Goal: Task Accomplishment & Management: Use online tool/utility

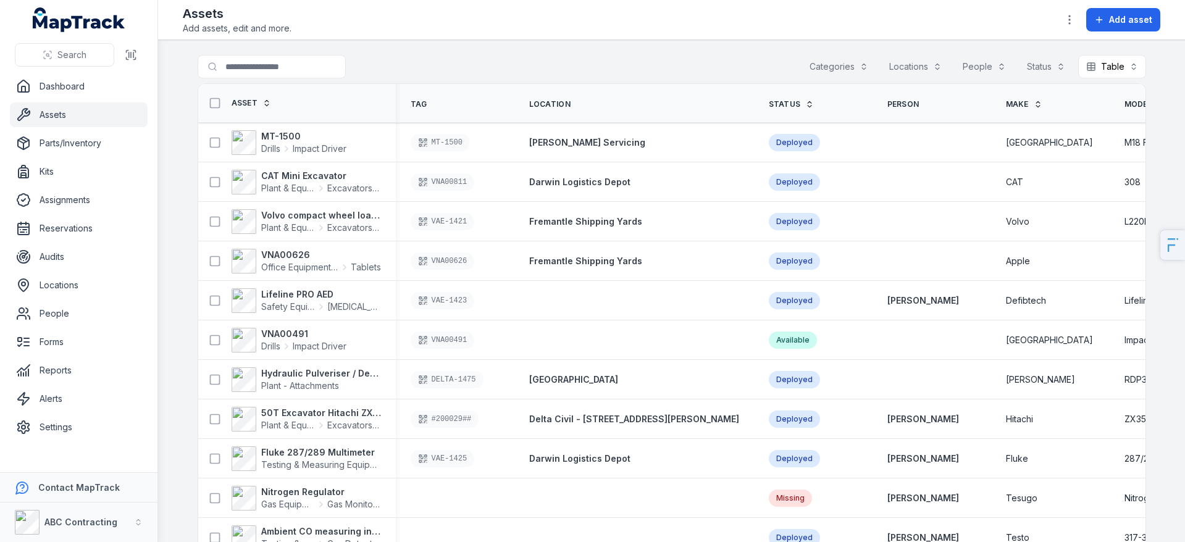
click at [834, 72] on button "Categories" at bounding box center [839, 66] width 75 height 23
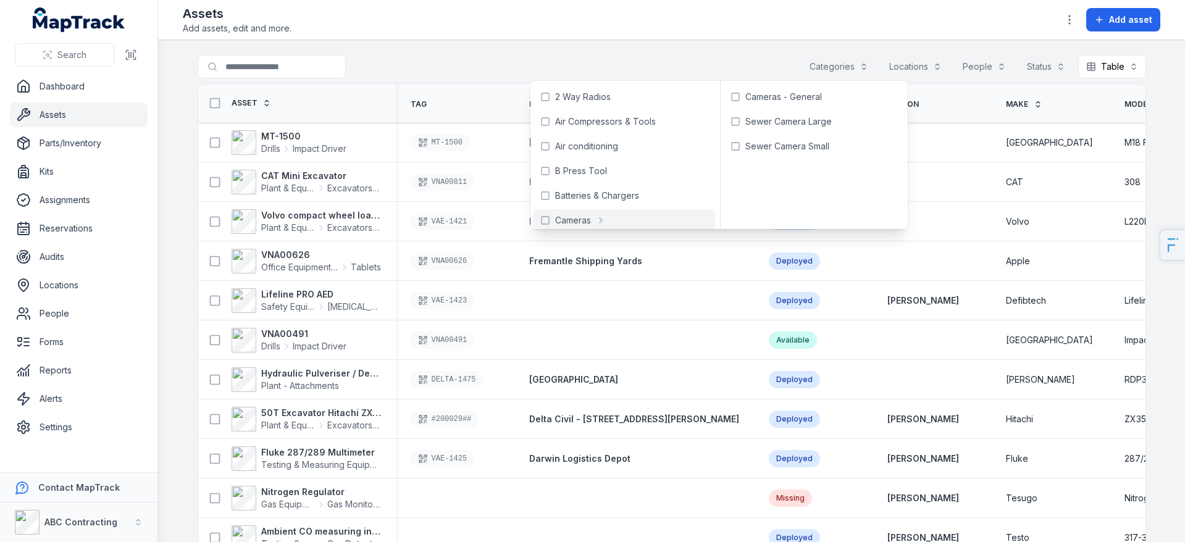
click at [888, 30] on div "Assets Add assets, edit and more. Add asset" at bounding box center [672, 20] width 978 height 30
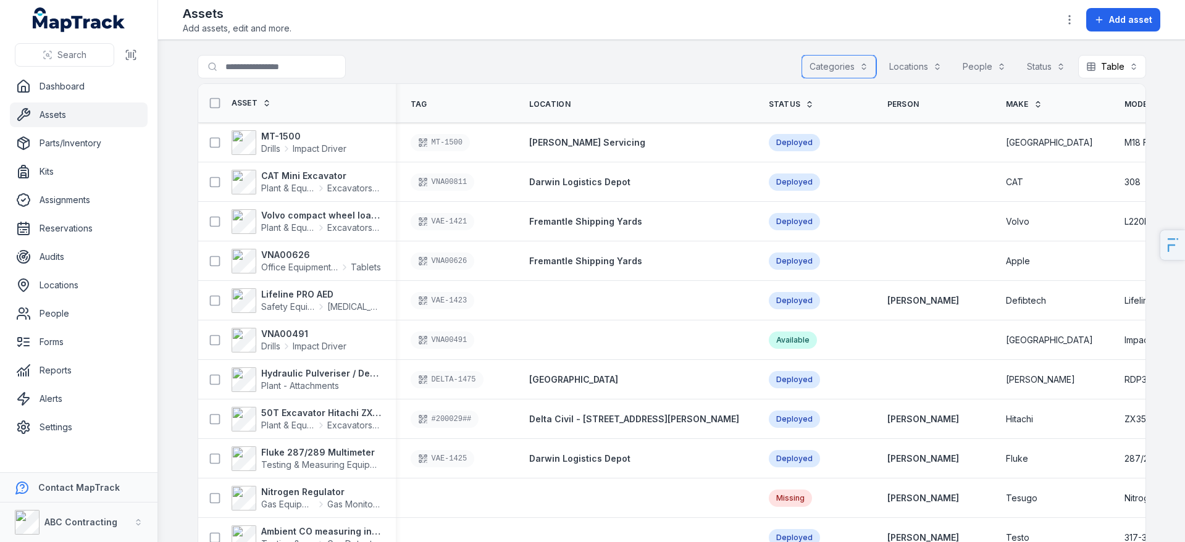
click at [888, 65] on button "Locations" at bounding box center [916, 66] width 69 height 23
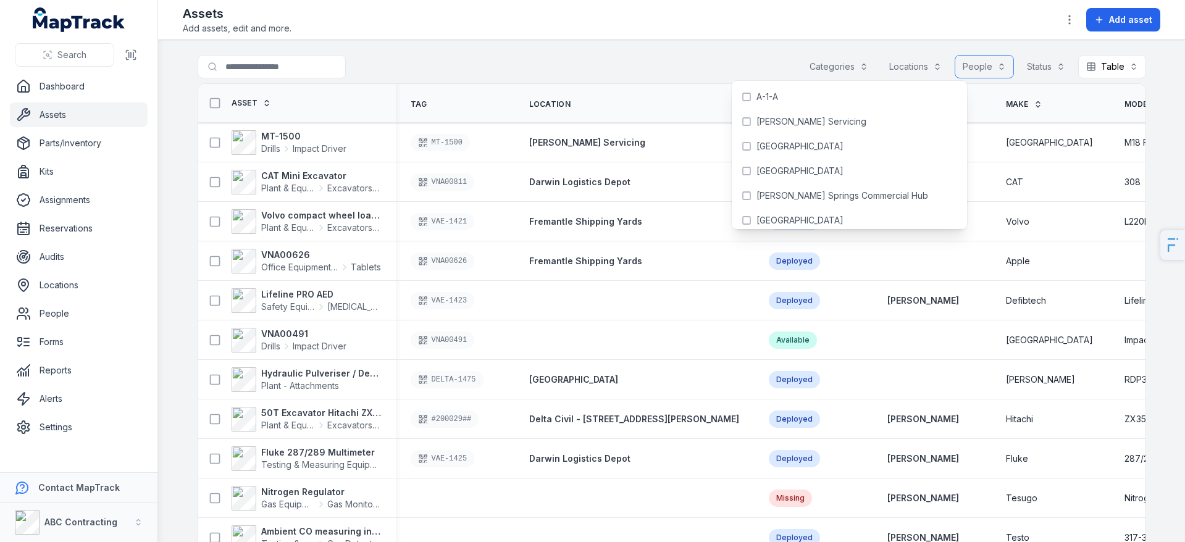
click at [888, 70] on button "People" at bounding box center [984, 66] width 59 height 23
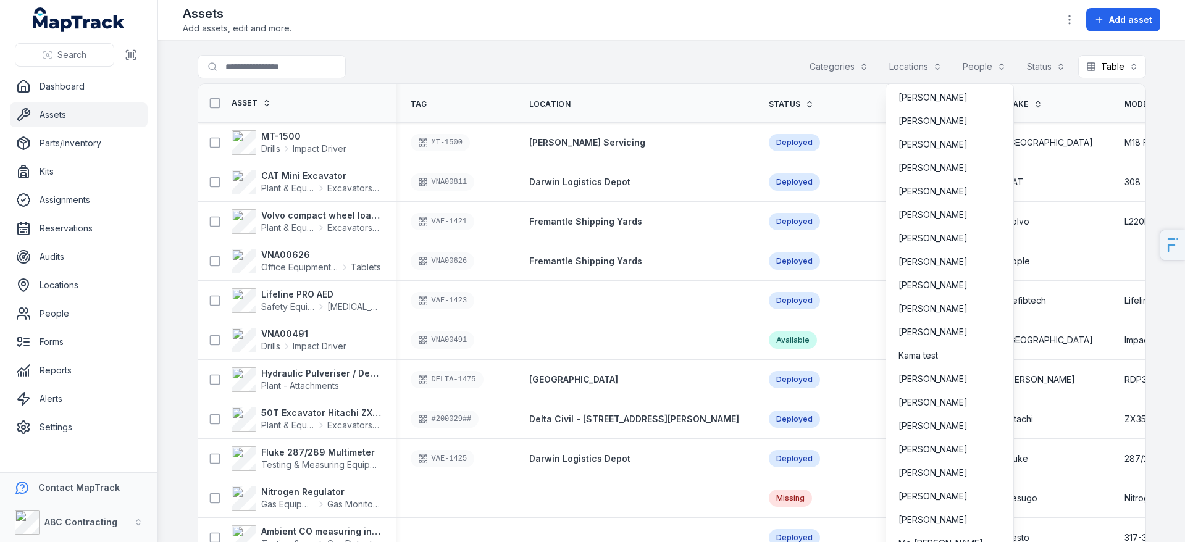
click at [888, 32] on div "Toggle Navigation Assets Add assets, edit and more. Add asset Search for assets…" at bounding box center [671, 271] width 1027 height 542
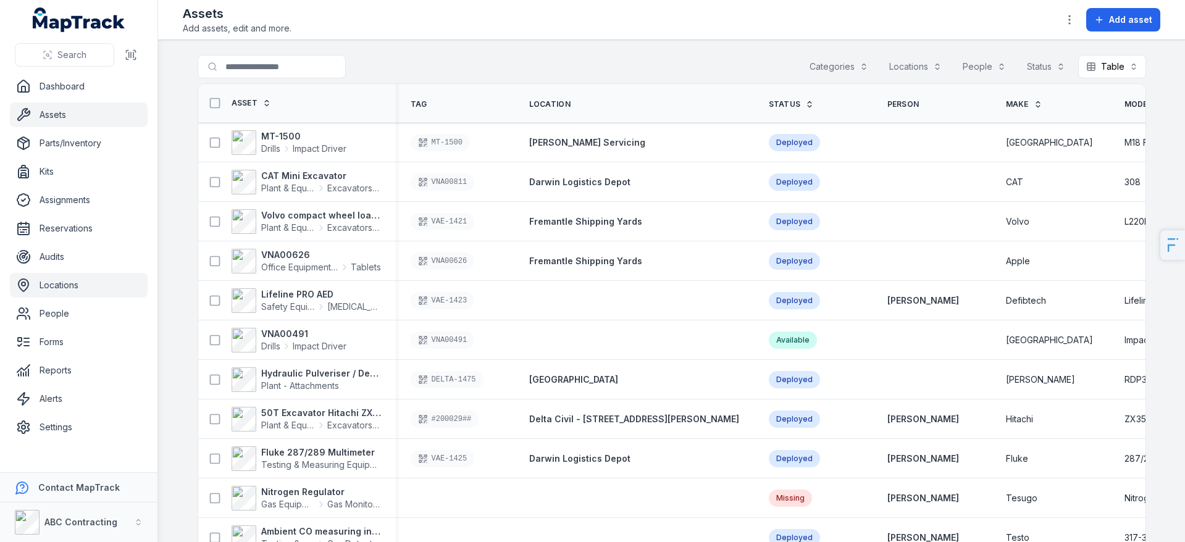
click at [65, 294] on link "Locations" at bounding box center [79, 285] width 138 height 25
click at [51, 318] on link "People" at bounding box center [79, 313] width 138 height 25
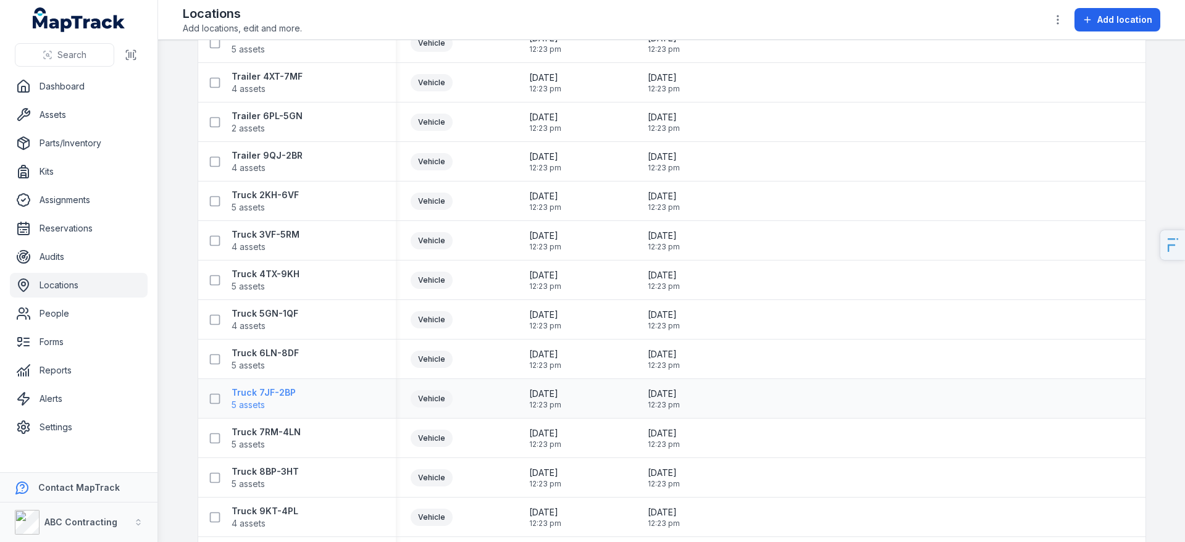
scroll to position [1847, 0]
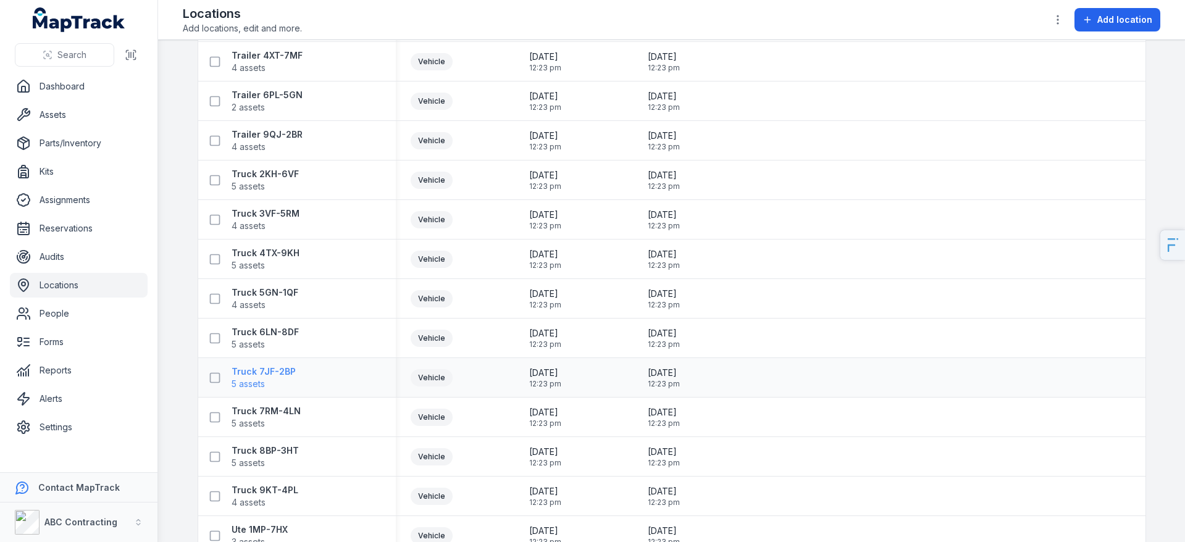
click at [259, 367] on strong "Truck 7JF-2BP" at bounding box center [264, 372] width 64 height 12
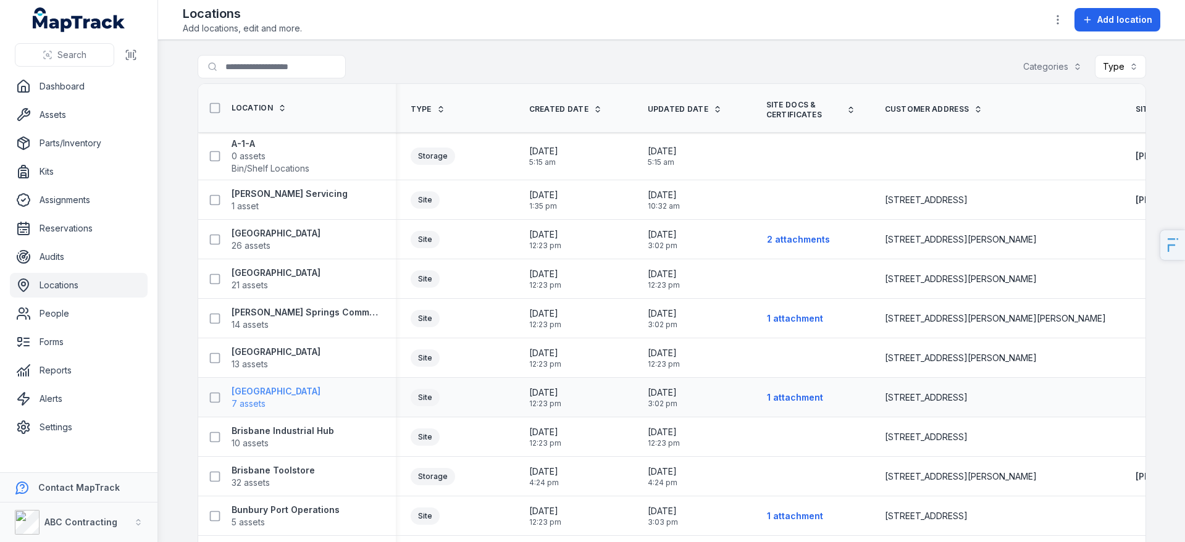
scroll to position [7, 0]
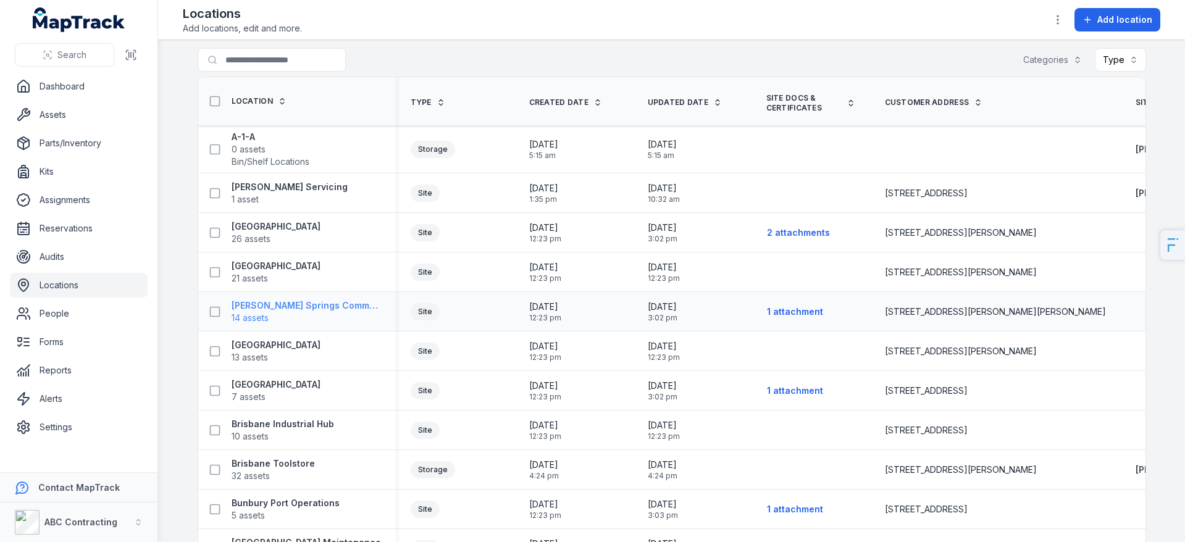
click at [328, 318] on span "14 assets" at bounding box center [306, 318] width 149 height 12
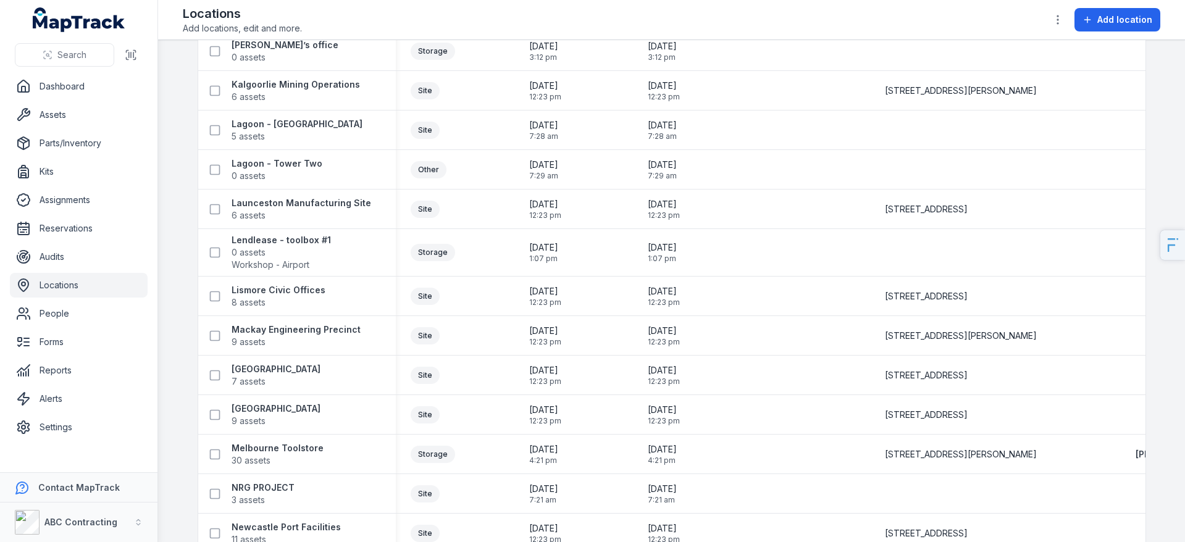
scroll to position [965, 0]
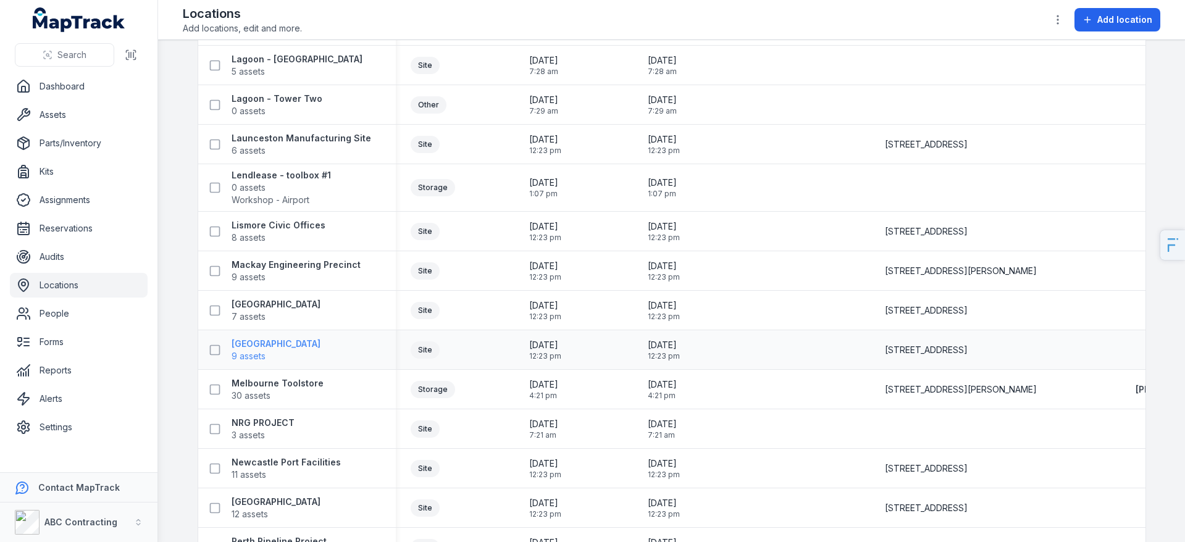
click at [264, 344] on strong "[GEOGRAPHIC_DATA]" at bounding box center [276, 344] width 89 height 12
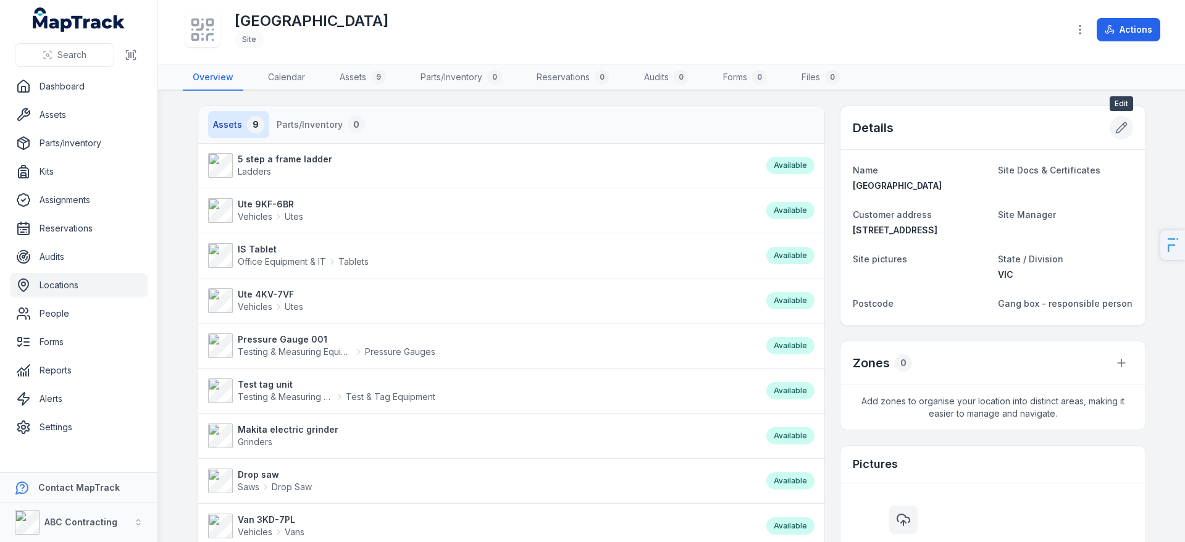
click at [1126, 124] on icon at bounding box center [1122, 128] width 12 height 12
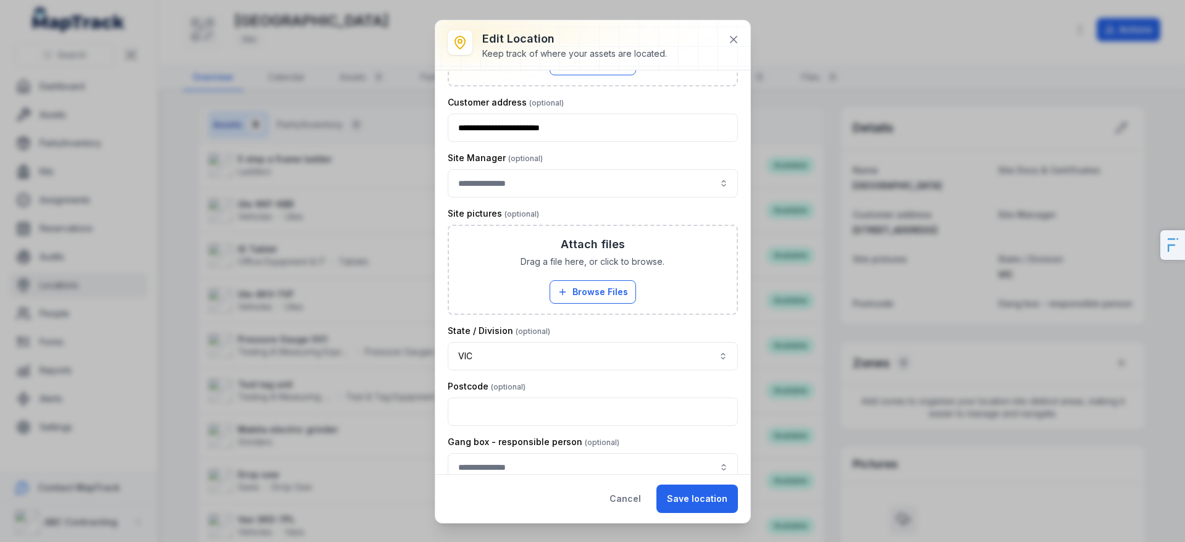
scroll to position [253, 0]
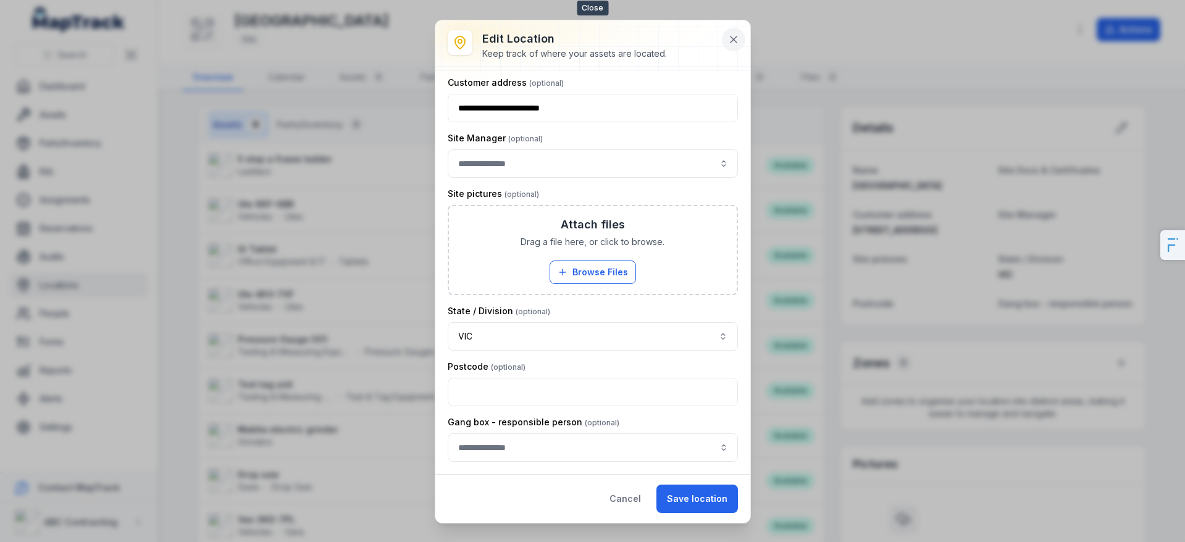
click at [735, 45] on icon at bounding box center [734, 39] width 12 height 12
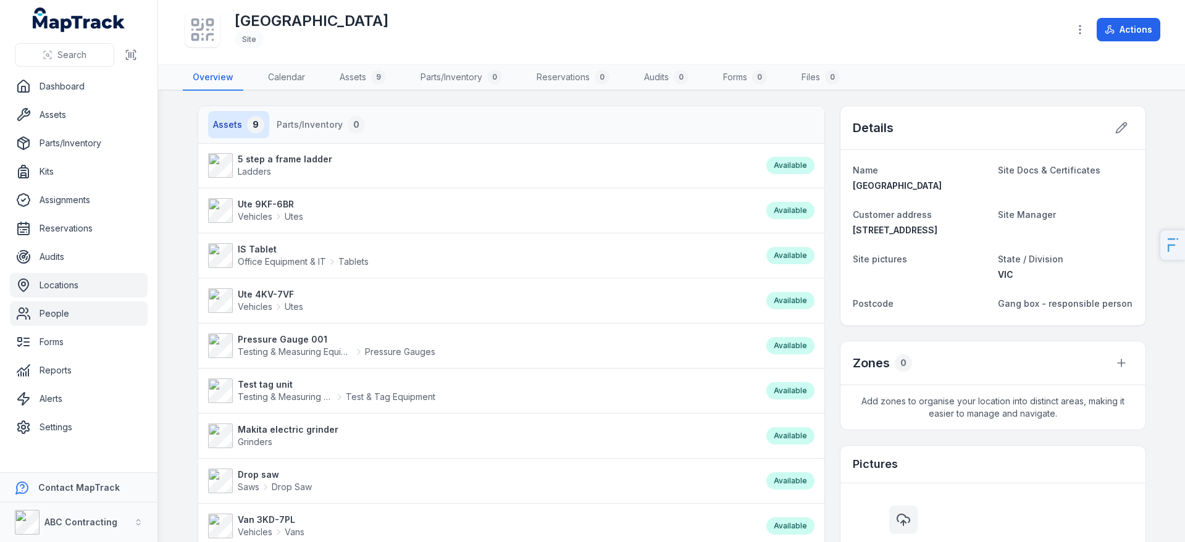
click at [71, 321] on link "People" at bounding box center [79, 313] width 138 height 25
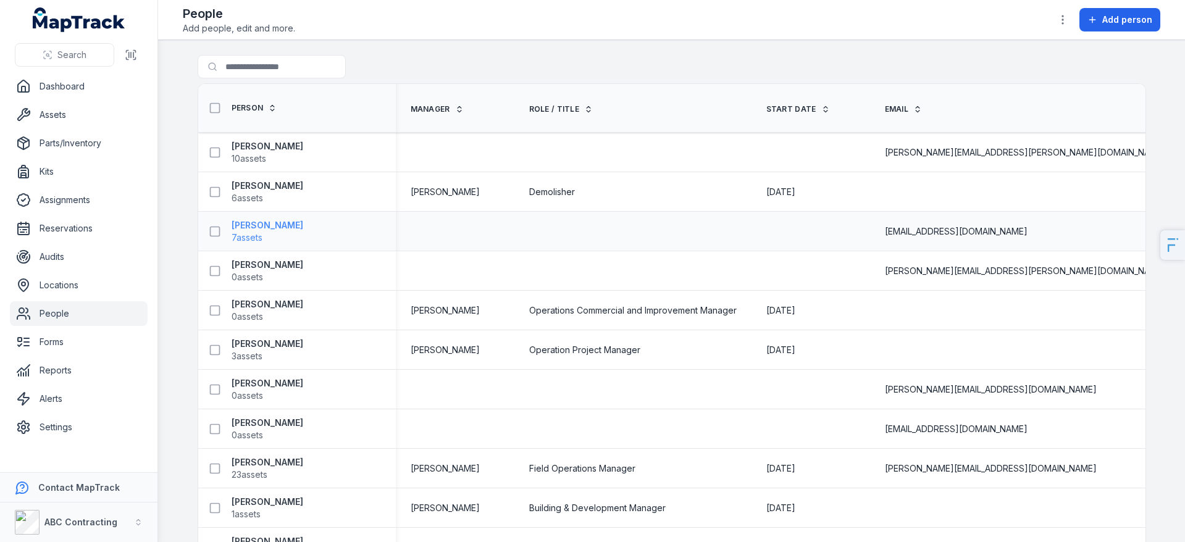
click at [261, 229] on strong "[PERSON_NAME]" at bounding box center [268, 225] width 72 height 12
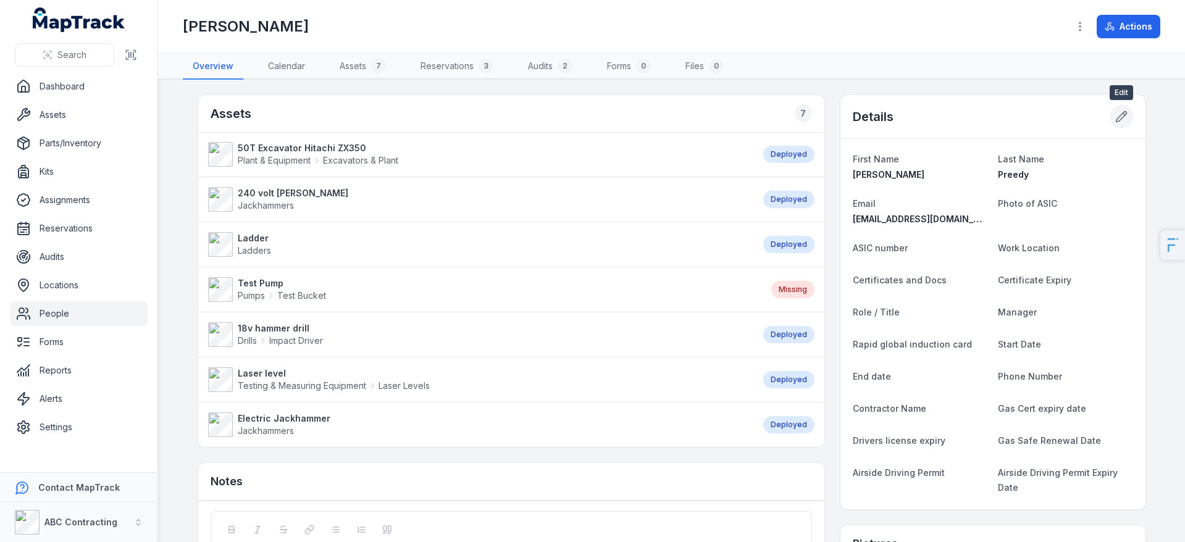
click at [1121, 112] on icon at bounding box center [1122, 117] width 12 height 12
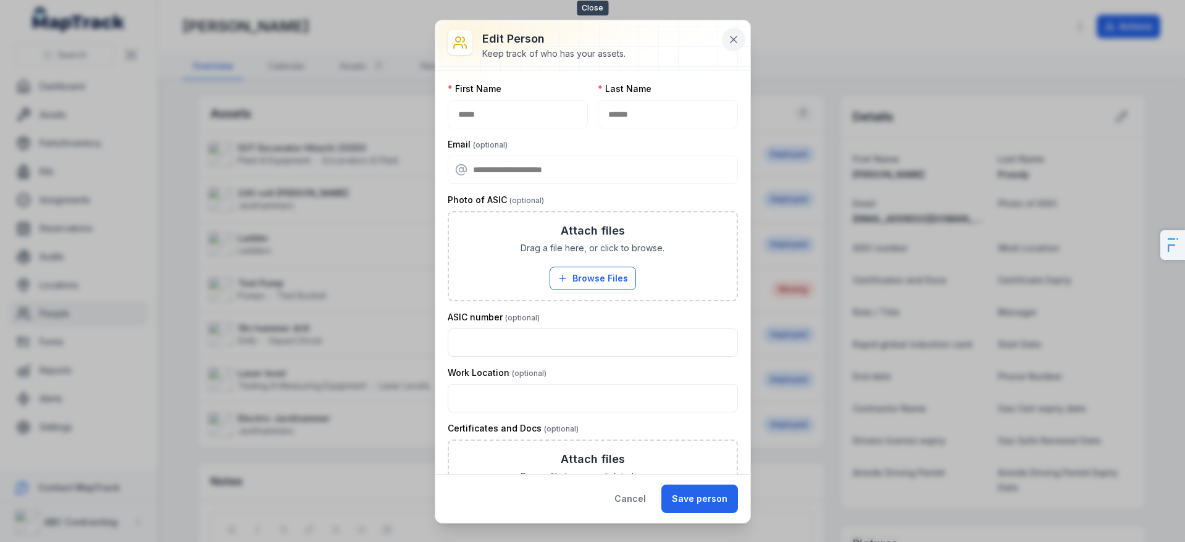
click at [738, 39] on icon at bounding box center [734, 39] width 12 height 12
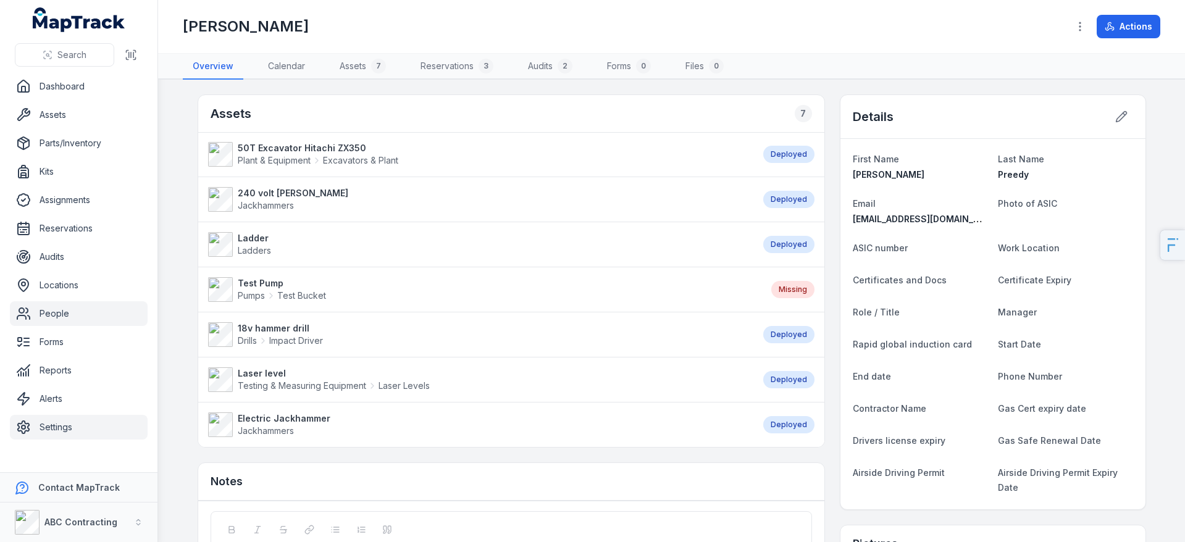
click at [58, 423] on link "Settings" at bounding box center [79, 427] width 138 height 25
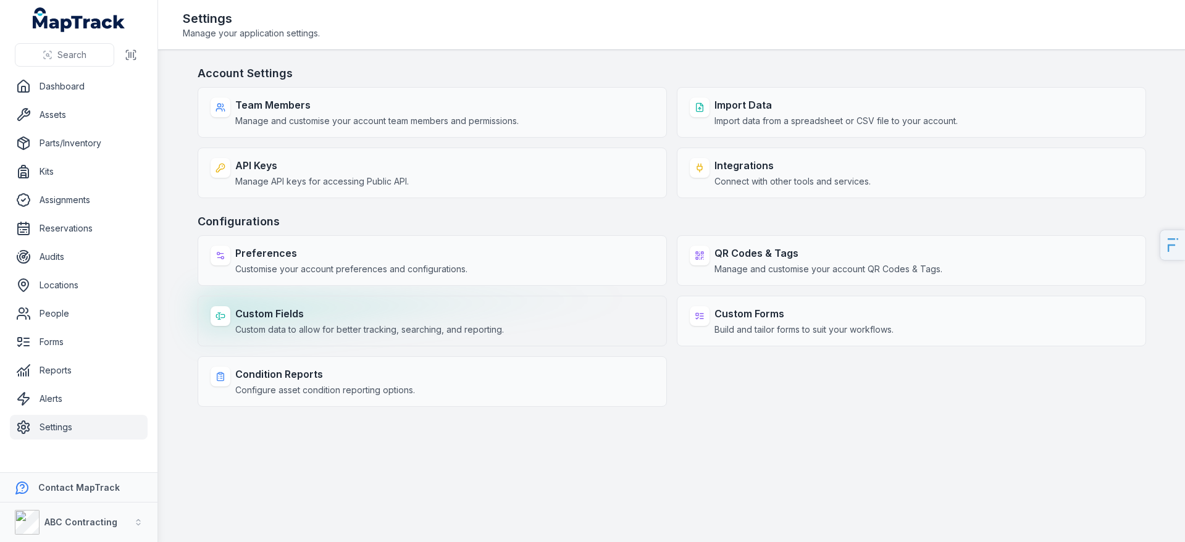
click at [319, 335] on span "Custom data to allow for better tracking, searching, and reporting." at bounding box center [369, 330] width 269 height 12
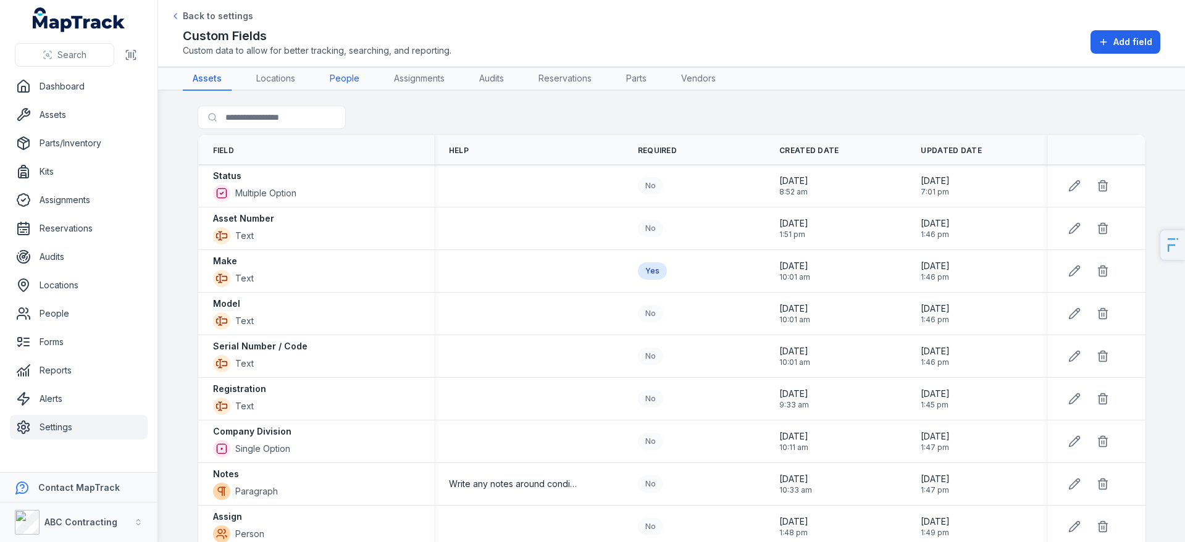
click at [349, 84] on link "People" at bounding box center [344, 78] width 49 height 23
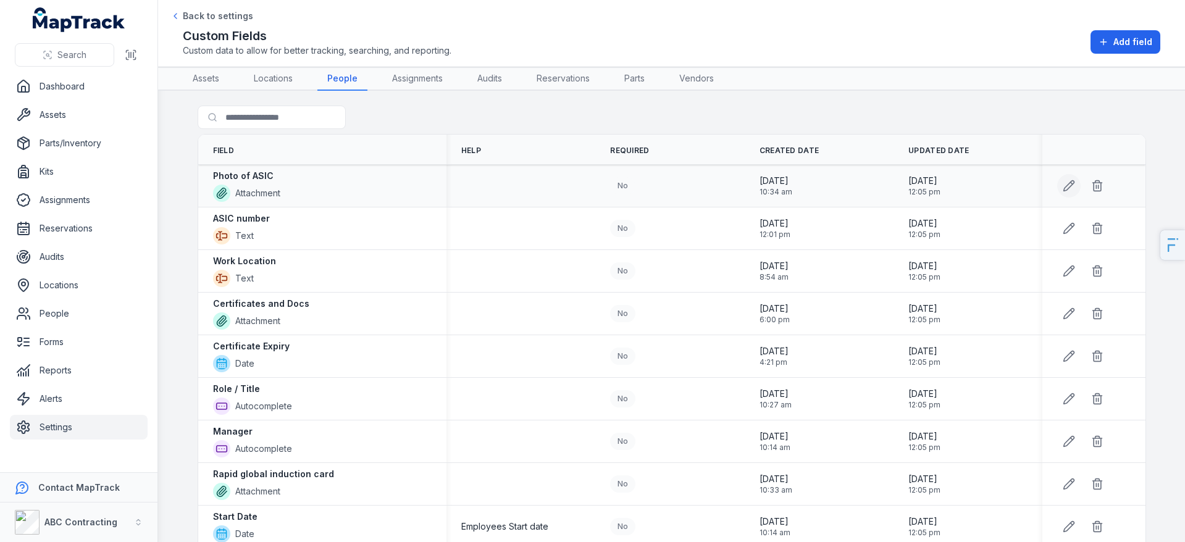
click at [1062, 189] on button at bounding box center [1069, 185] width 23 height 23
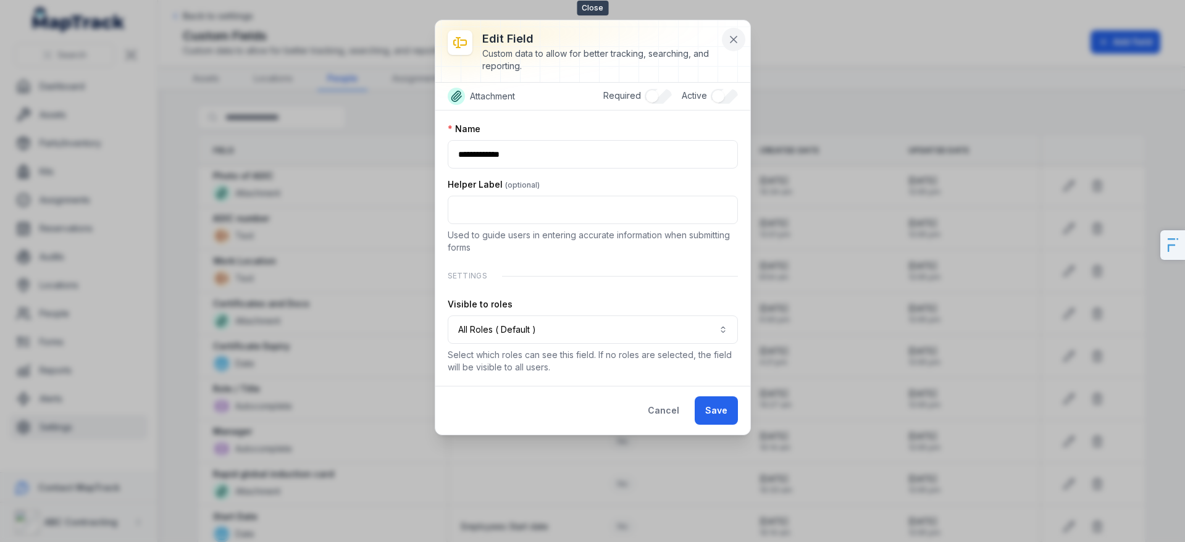
click at [739, 40] on icon at bounding box center [734, 39] width 12 height 12
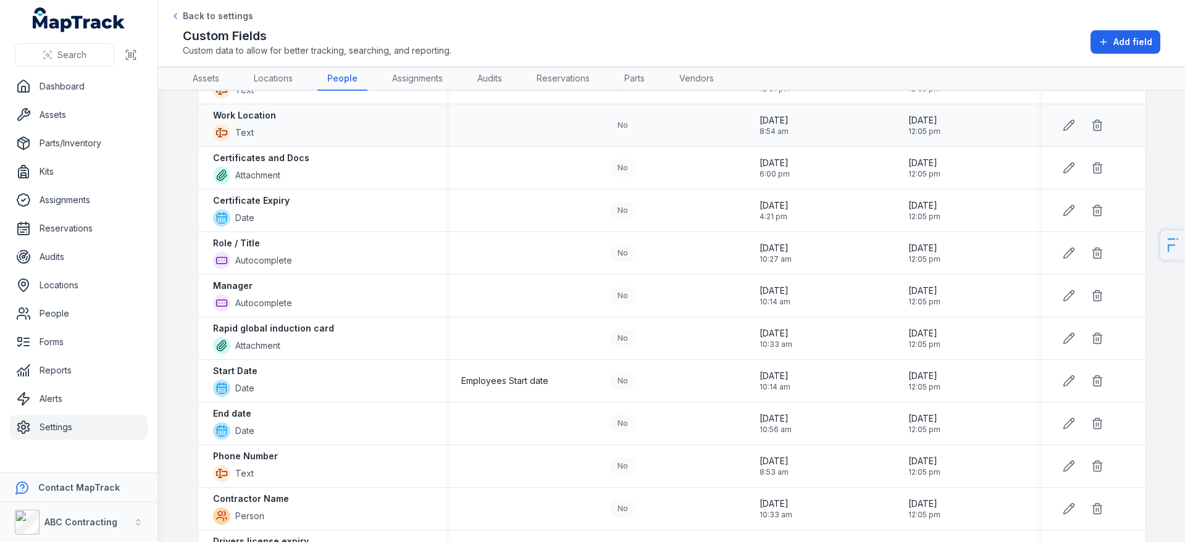
scroll to position [391, 0]
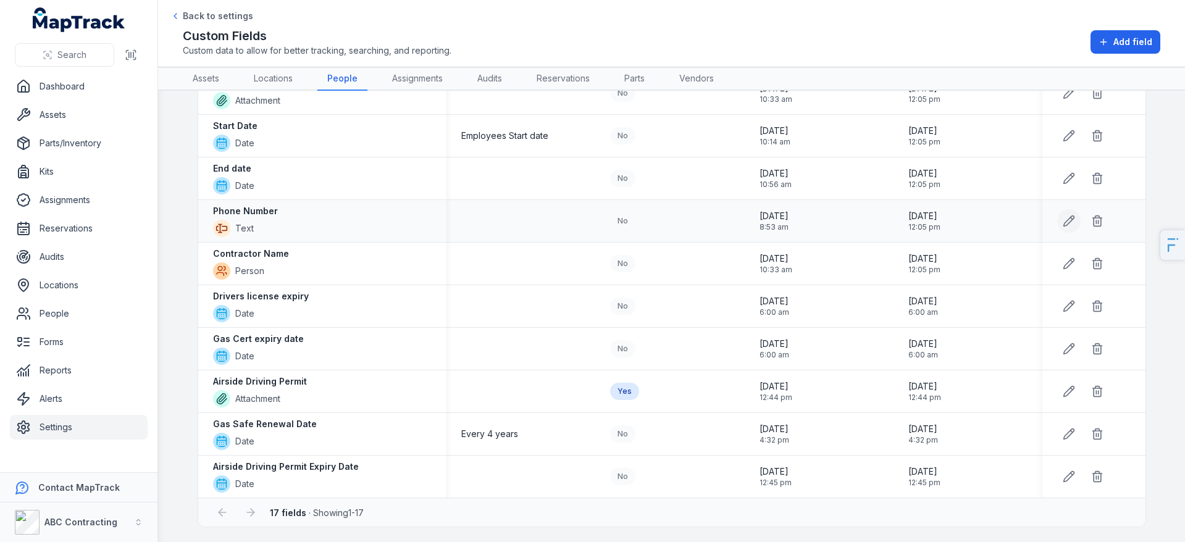
click at [1063, 227] on button at bounding box center [1069, 220] width 23 height 23
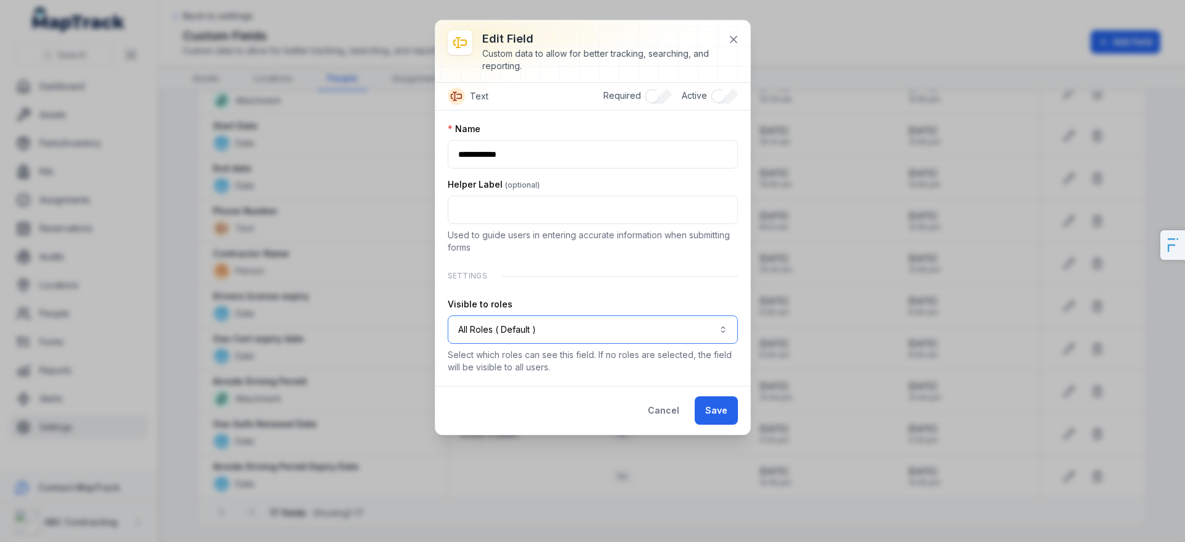
click at [529, 321] on button "All Roles ( Default )" at bounding box center [593, 330] width 290 height 28
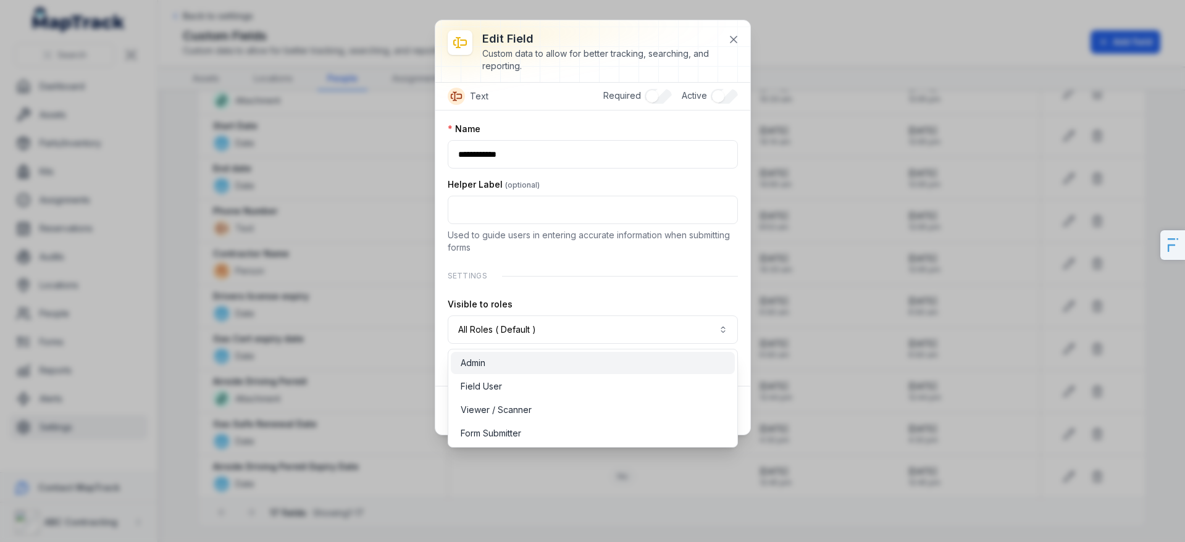
click at [479, 369] on span "Admin" at bounding box center [473, 363] width 25 height 12
click at [635, 288] on div "**********" at bounding box center [593, 248] width 290 height 251
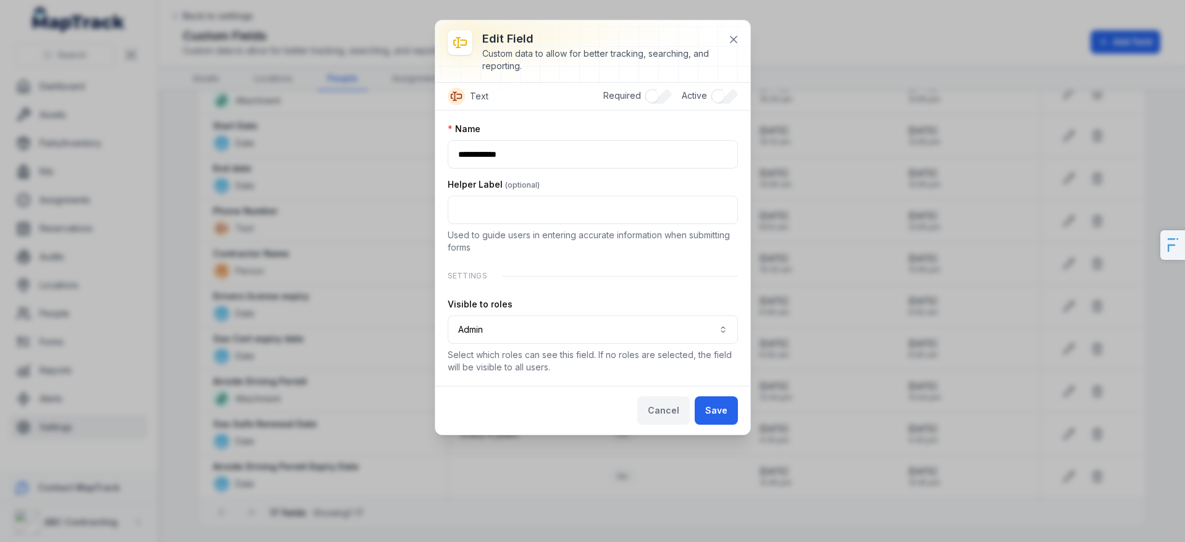
click at [660, 403] on button "Cancel" at bounding box center [664, 411] width 53 height 28
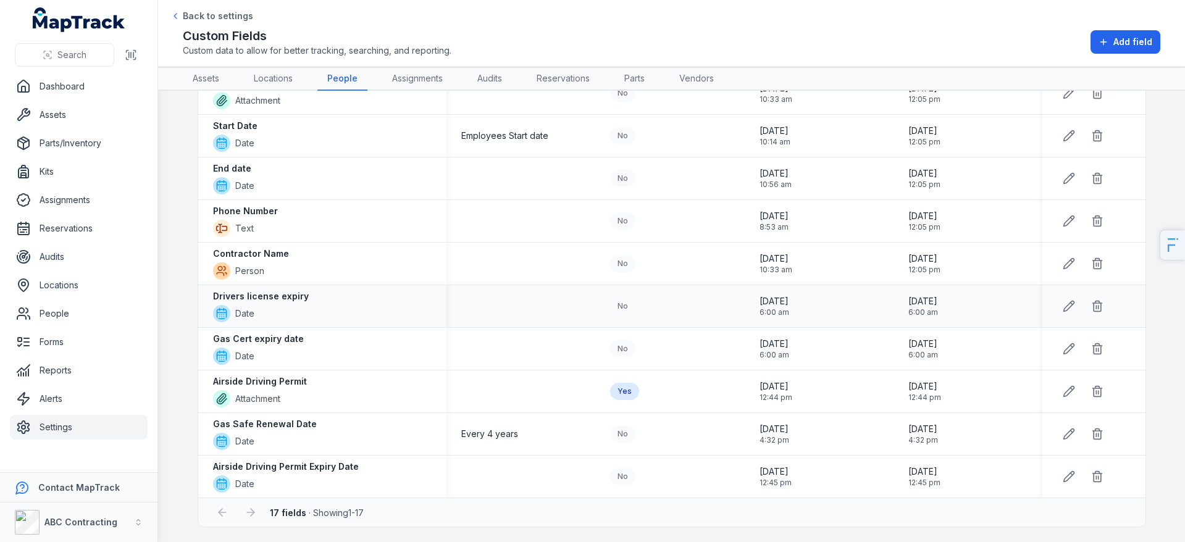
scroll to position [0, 0]
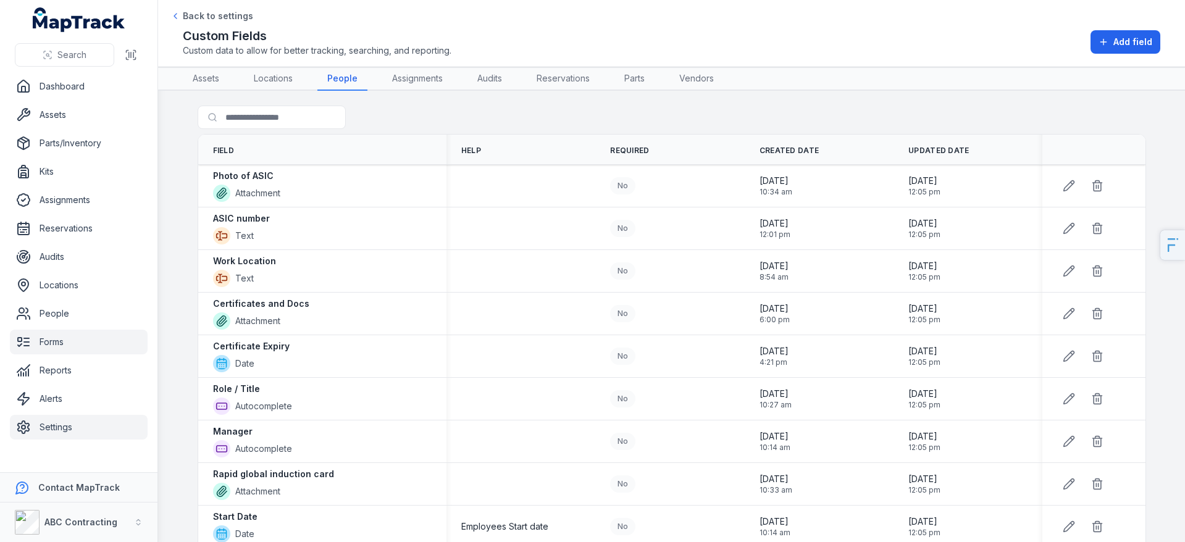
click at [42, 338] on link "Forms" at bounding box center [79, 342] width 138 height 25
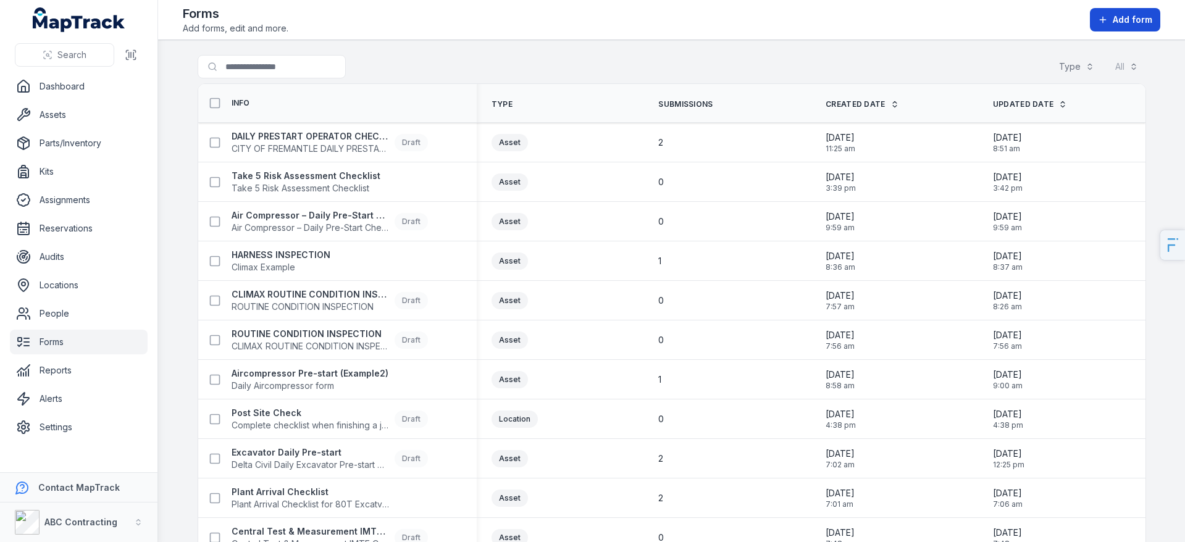
click at [1134, 10] on button "Add form" at bounding box center [1125, 19] width 70 height 23
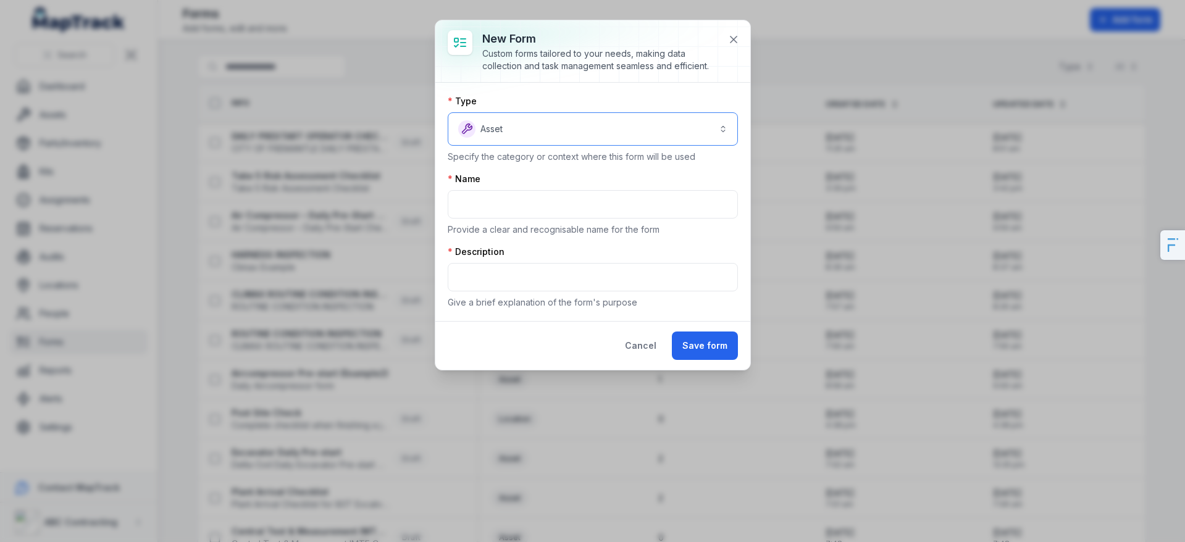
click at [592, 133] on button "Asset *****" at bounding box center [593, 128] width 290 height 33
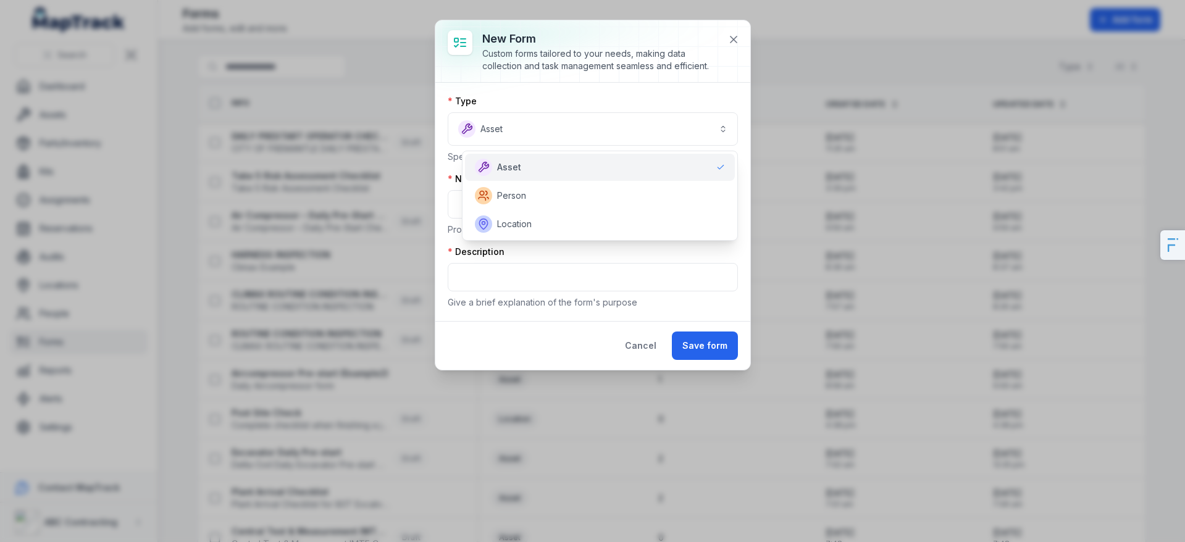
click at [734, 46] on div "New form Custom forms tailored to your needs, making data collection and task m…" at bounding box center [593, 195] width 315 height 350
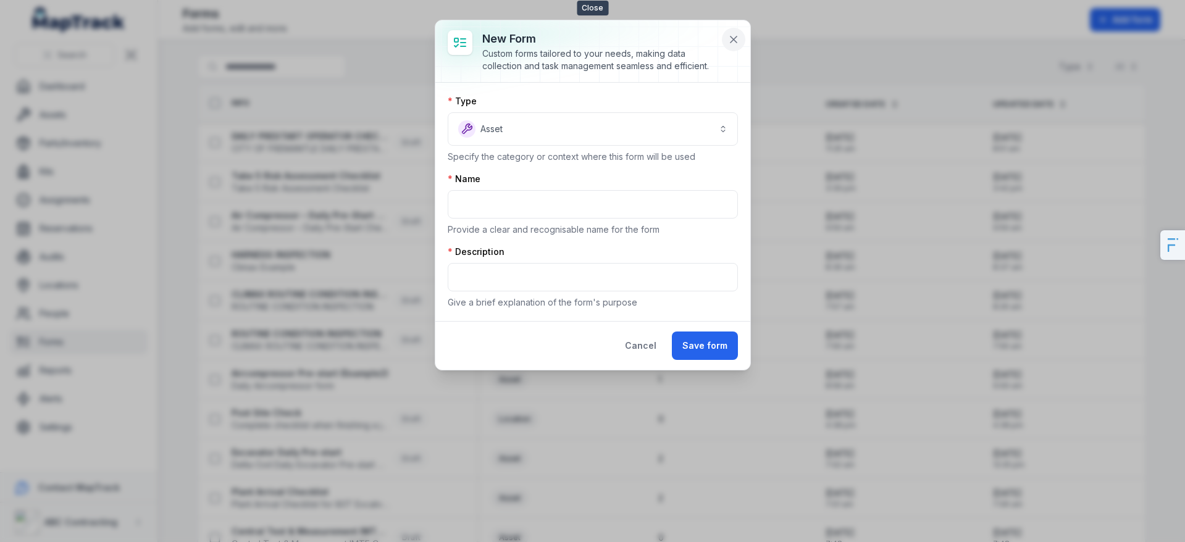
click at [736, 30] on button at bounding box center [733, 39] width 23 height 23
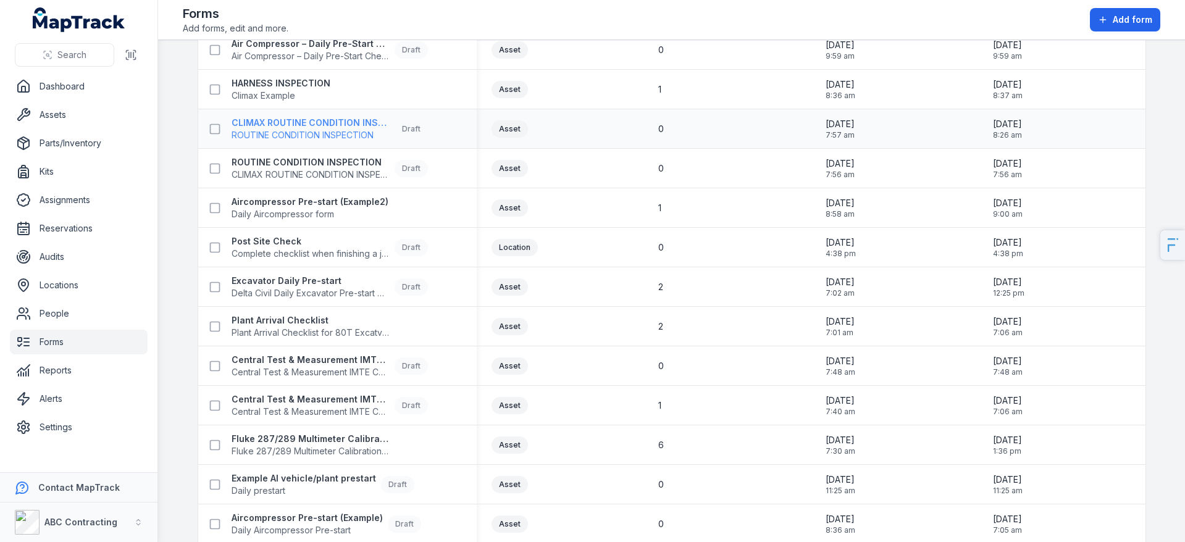
scroll to position [211, 0]
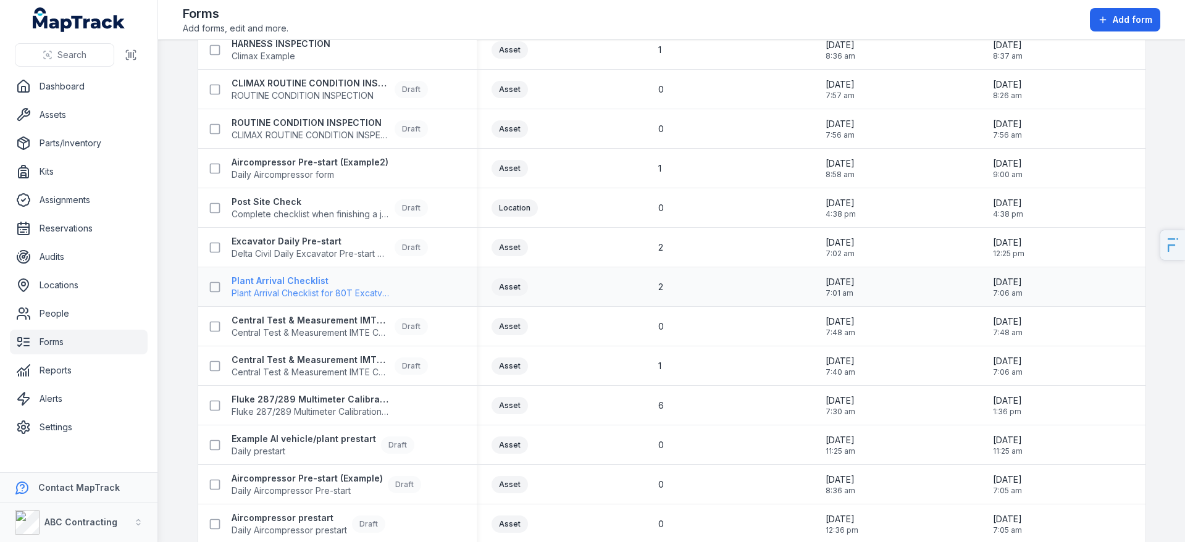
click at [297, 294] on span "Plant Arrival Checklist for 80T Excatvators" at bounding box center [311, 293] width 158 height 12
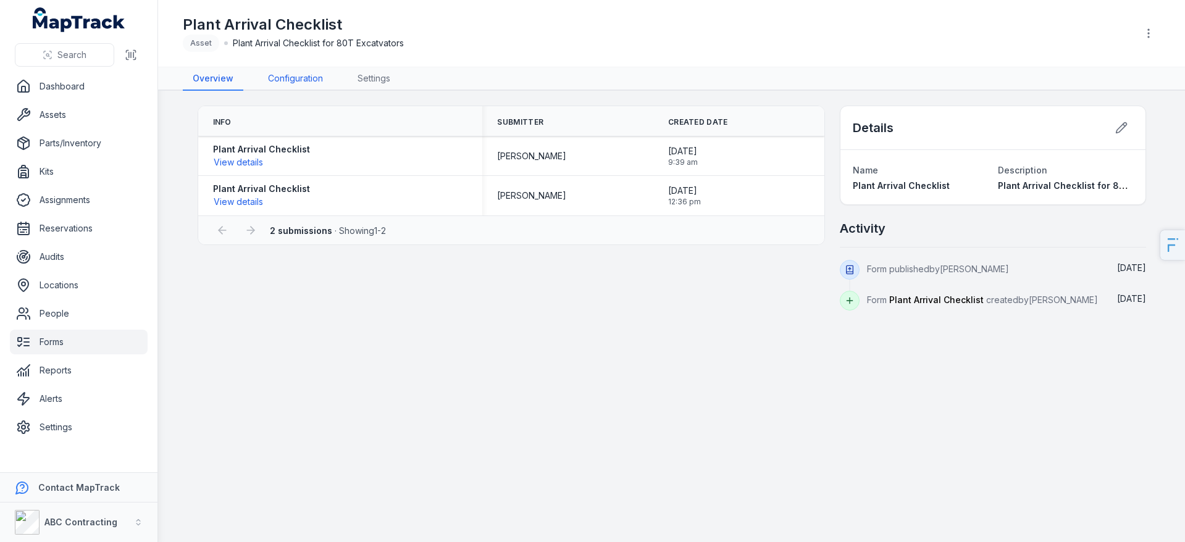
click at [298, 80] on link "Configuration" at bounding box center [295, 78] width 75 height 23
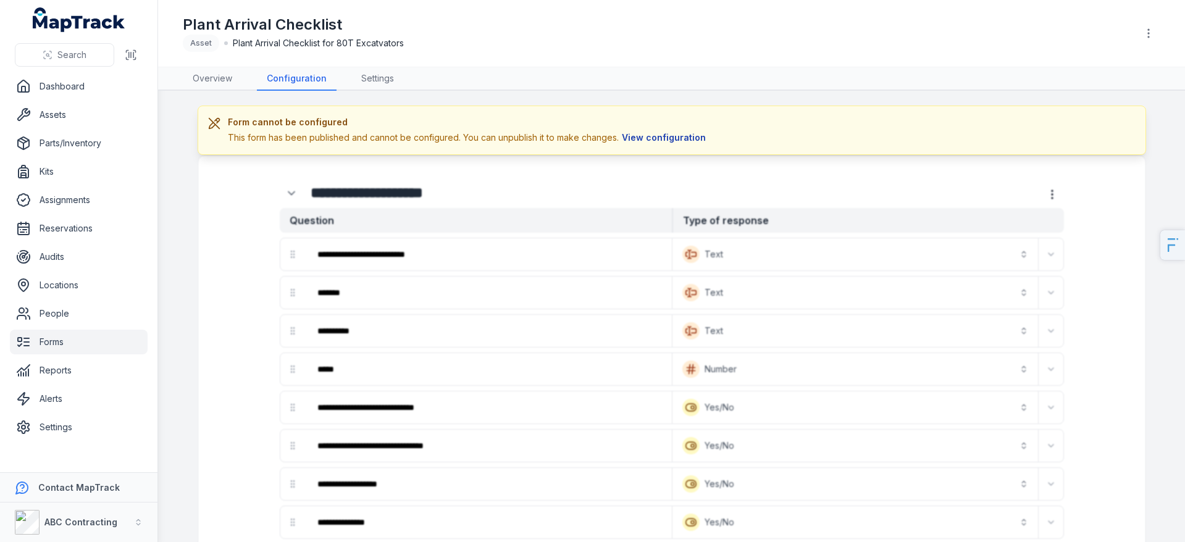
click at [680, 138] on button "View configuration" at bounding box center [664, 138] width 90 height 14
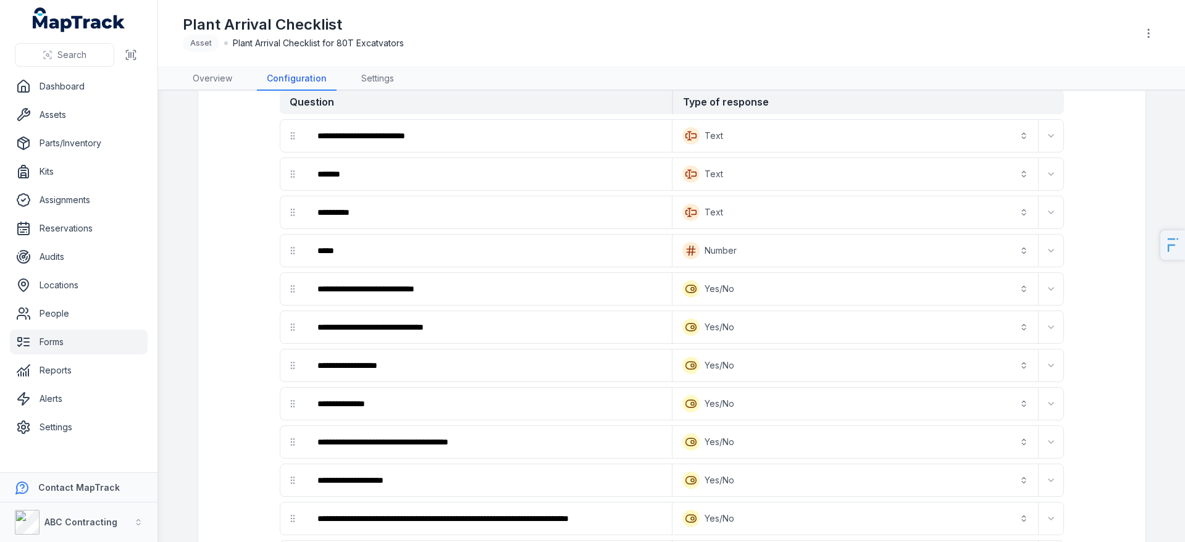
scroll to position [75, 0]
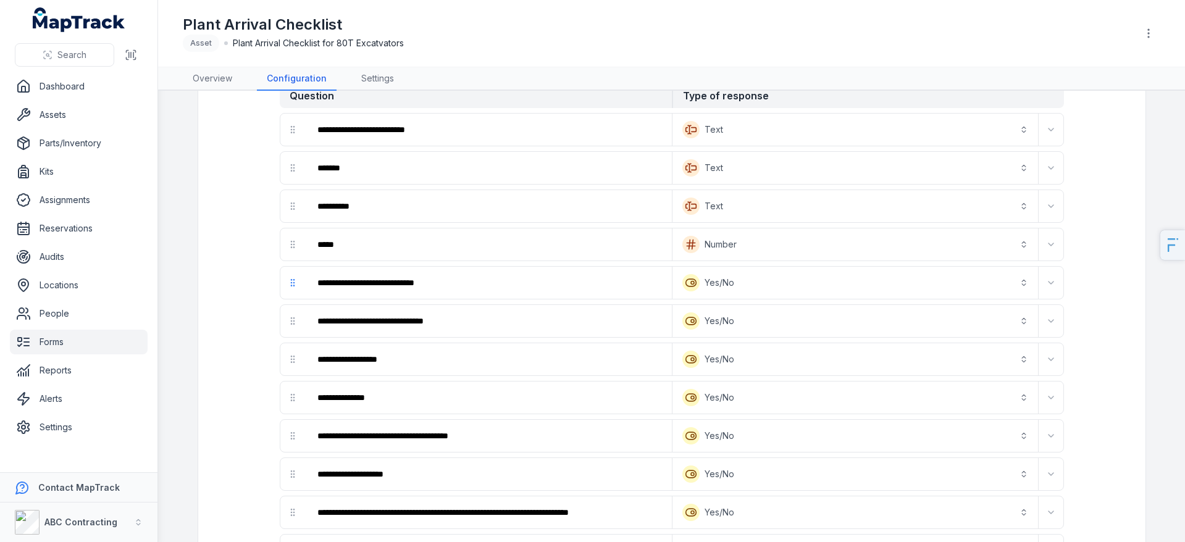
click at [292, 280] on circle "drag" at bounding box center [291, 280] width 1 height 1
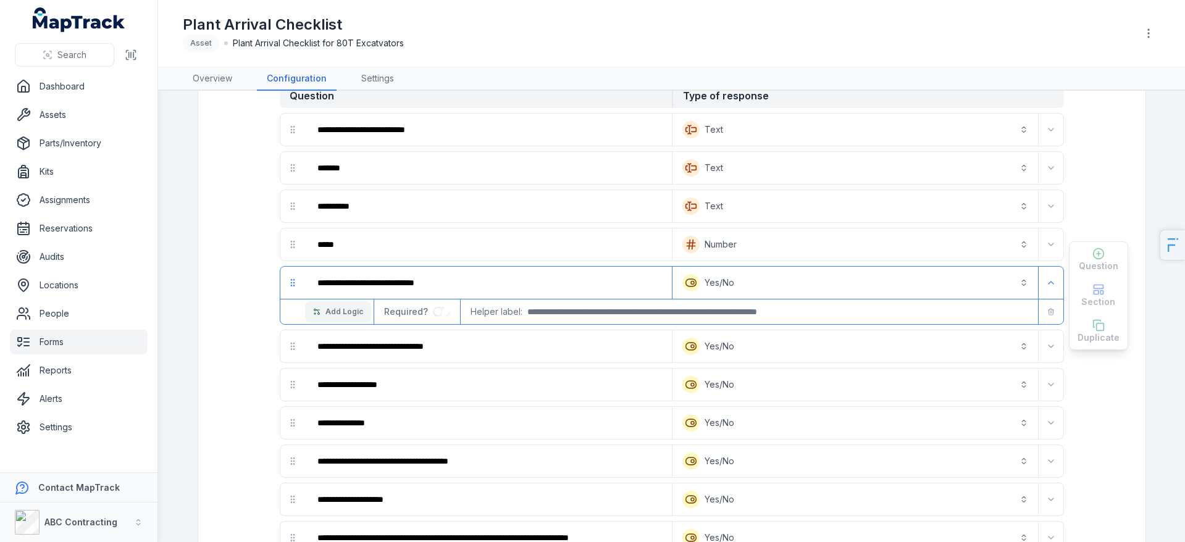
click at [343, 318] on button "Add Logic" at bounding box center [338, 311] width 66 height 21
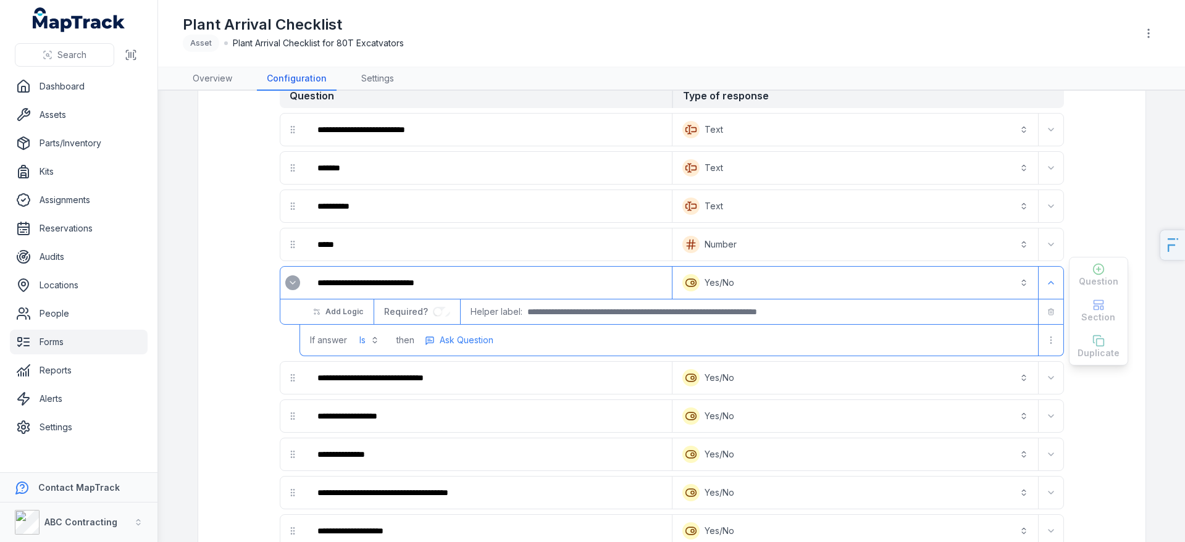
click at [367, 346] on button "Is" at bounding box center [369, 340] width 35 height 22
click at [363, 361] on div "Is" at bounding box center [324, 371] width 122 height 22
click at [467, 345] on span "Ask Question" at bounding box center [467, 340] width 54 height 12
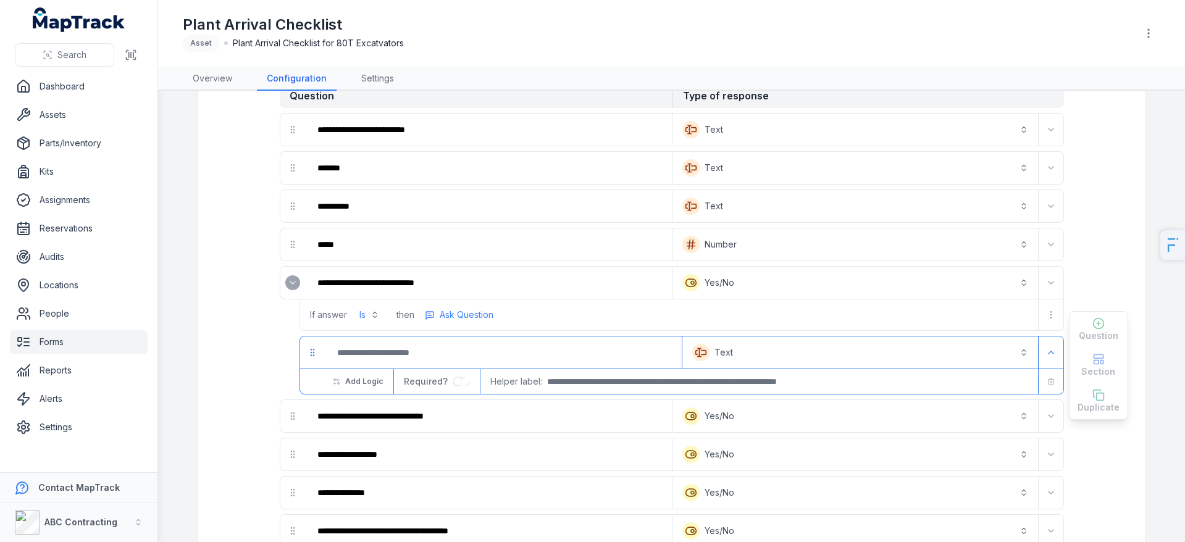
click at [709, 355] on button "Text *******" at bounding box center [860, 352] width 351 height 27
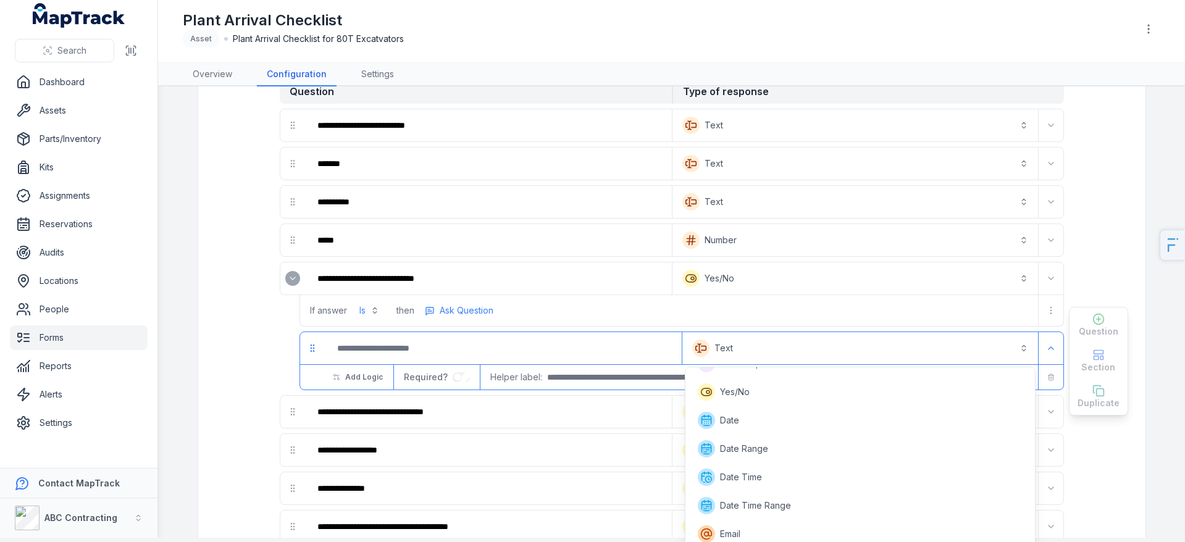
scroll to position [0, 0]
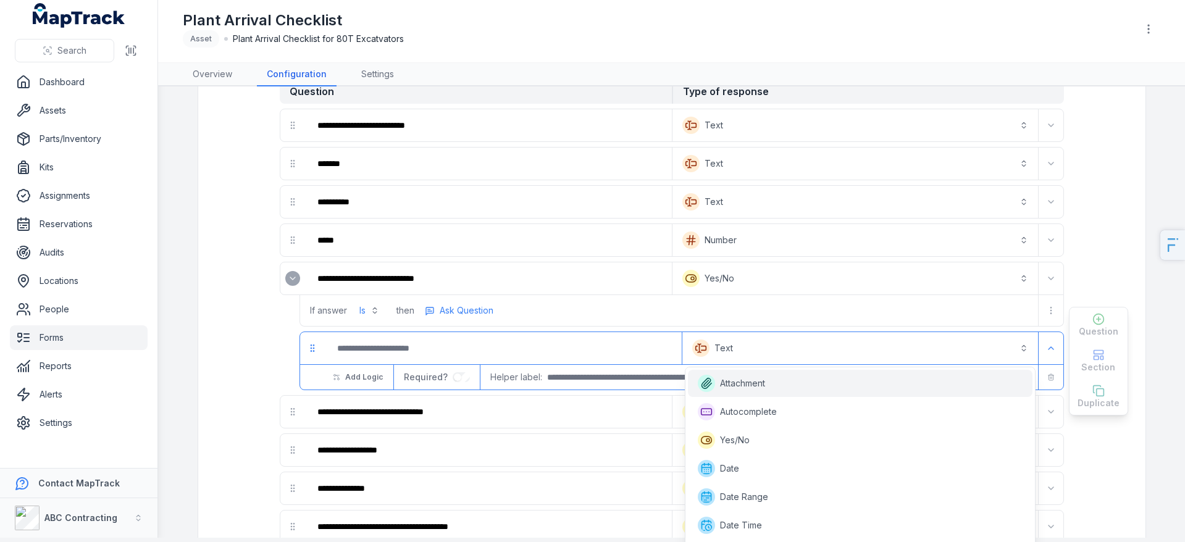
click at [771, 384] on div "Attachment" at bounding box center [860, 383] width 325 height 17
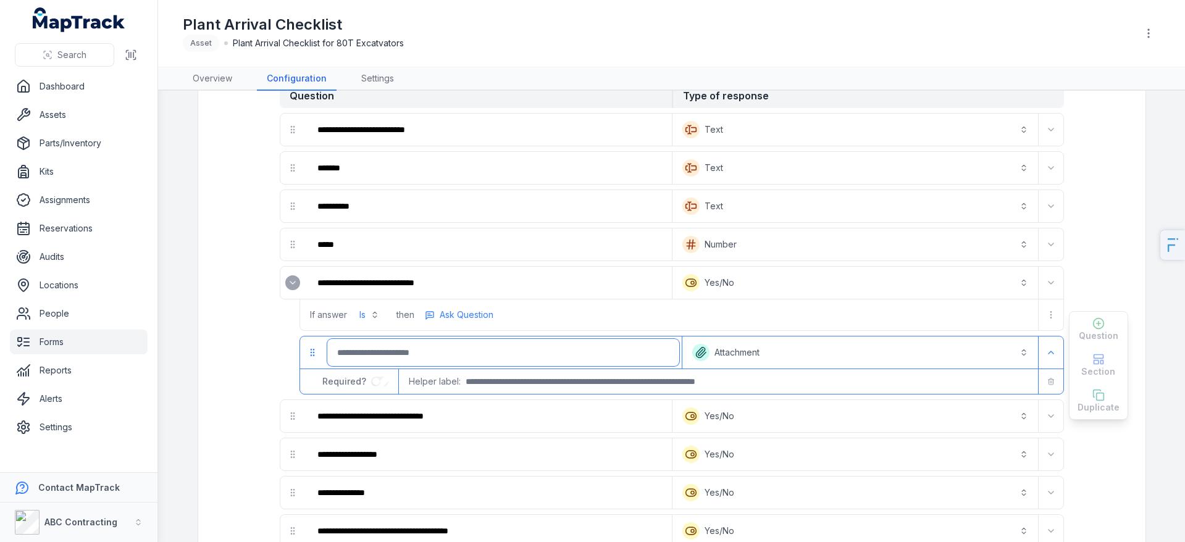
click at [468, 343] on input ":rej:-form-item-label" at bounding box center [503, 352] width 352 height 27
type input "**********"
click at [464, 313] on span "Ask Question" at bounding box center [467, 315] width 54 height 12
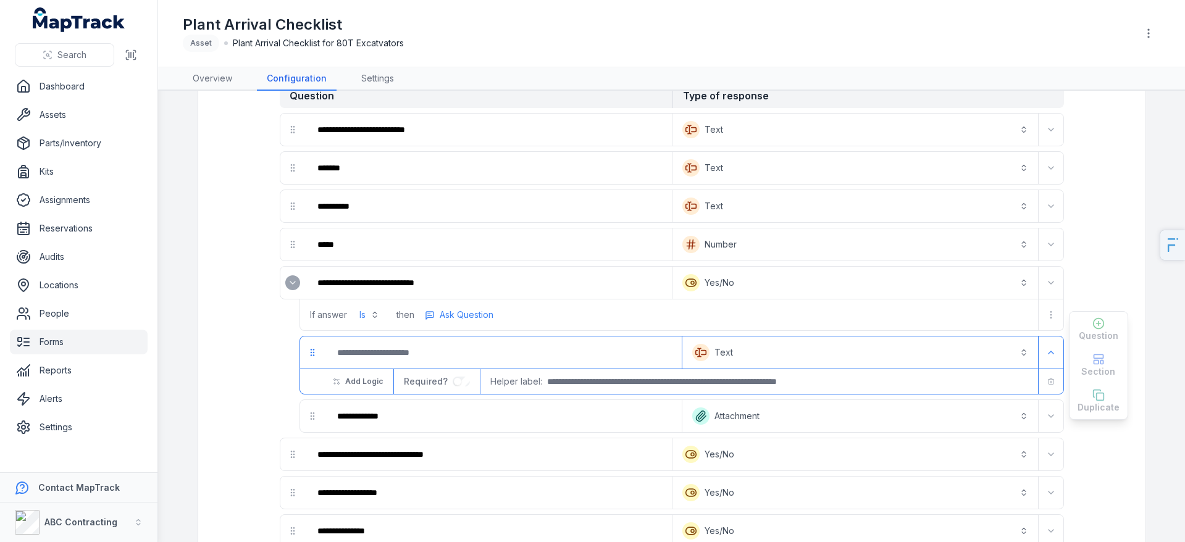
click at [752, 356] on button "Text *******" at bounding box center [860, 352] width 351 height 27
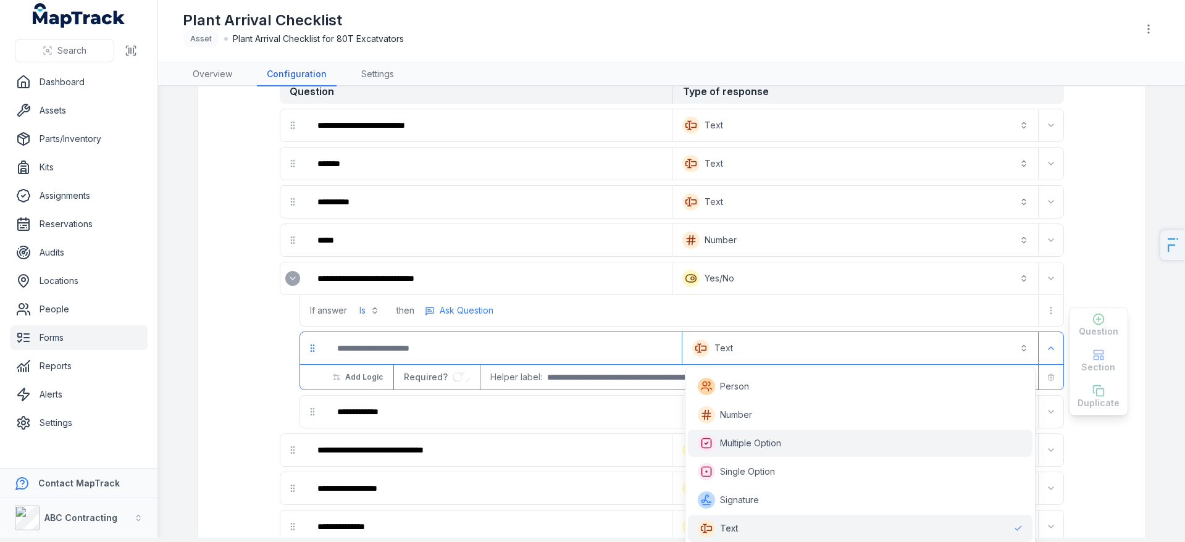
scroll to position [308, 0]
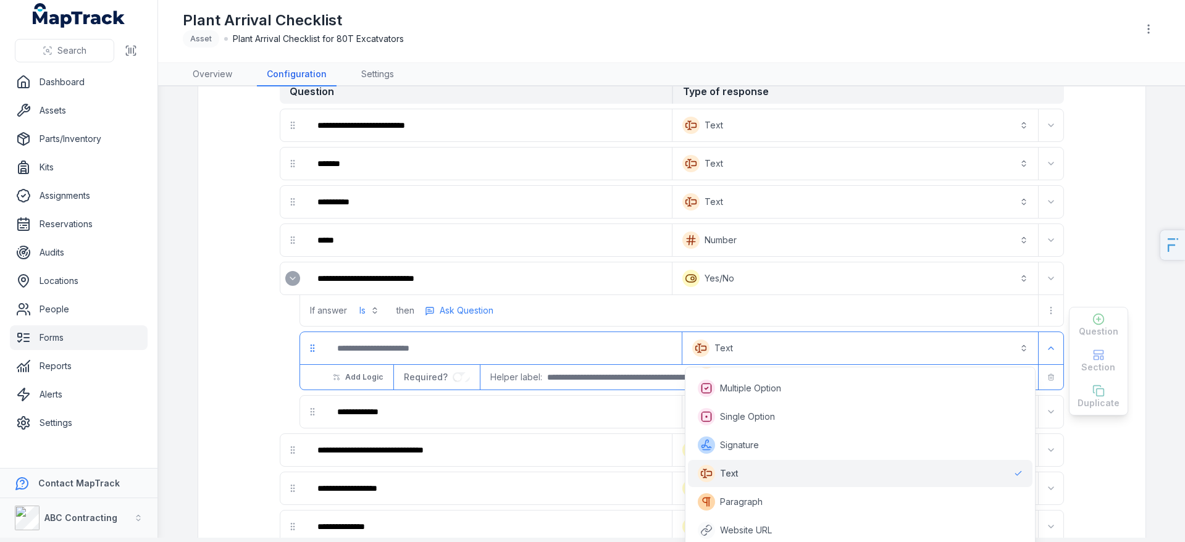
click at [736, 473] on span "Text" at bounding box center [729, 474] width 19 height 12
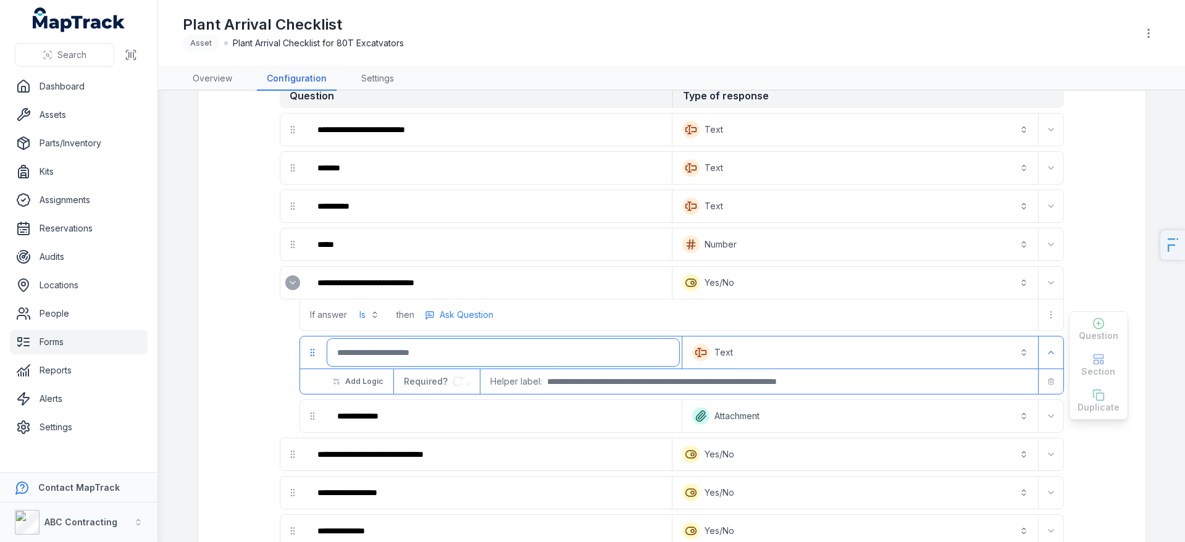
click at [391, 360] on input ":rfc:-form-item-label" at bounding box center [503, 352] width 352 height 27
type input "**********"
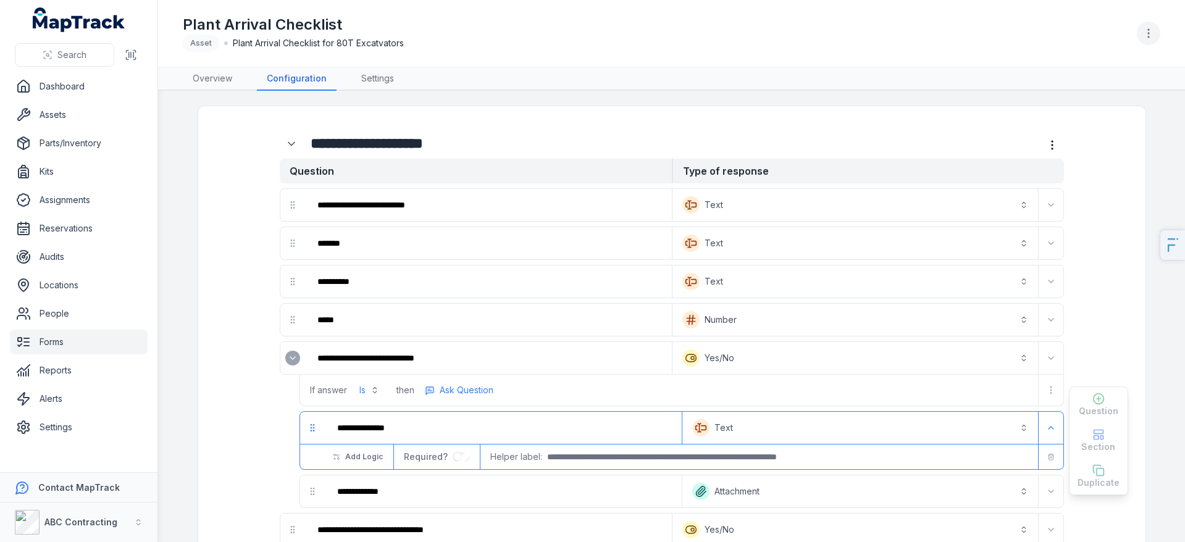
click at [1154, 32] on icon "button" at bounding box center [1149, 33] width 12 height 12
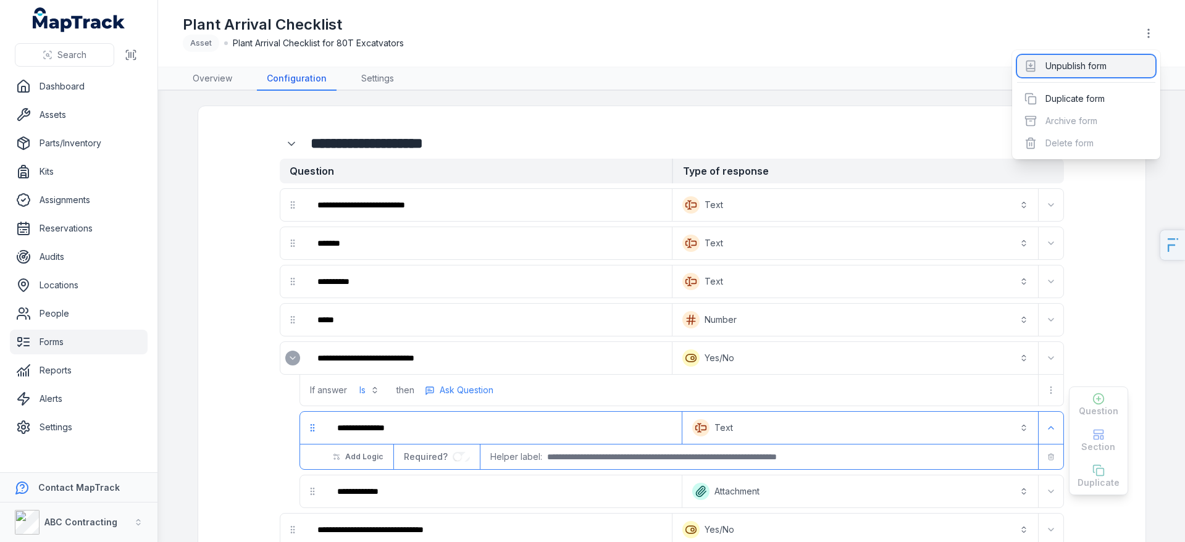
click at [1096, 64] on div "Unpublish form" at bounding box center [1086, 66] width 138 height 22
